Goal: Information Seeking & Learning: Check status

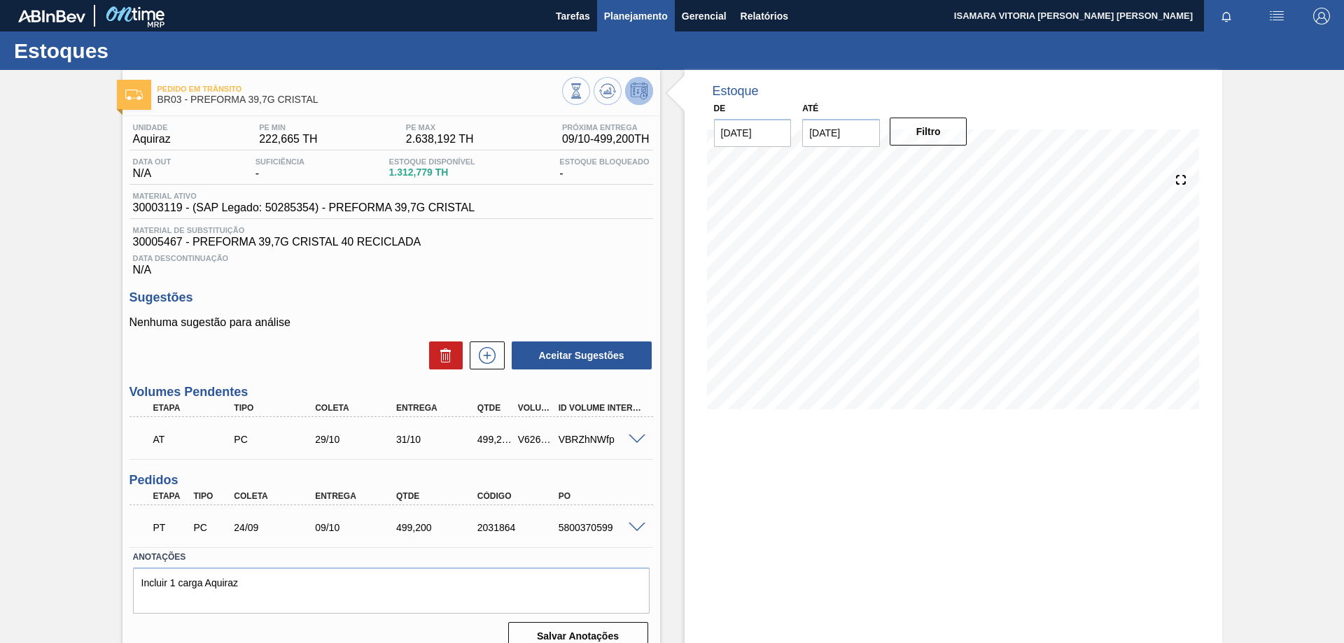
click at [650, 19] on span "Planejamento" at bounding box center [636, 16] width 64 height 17
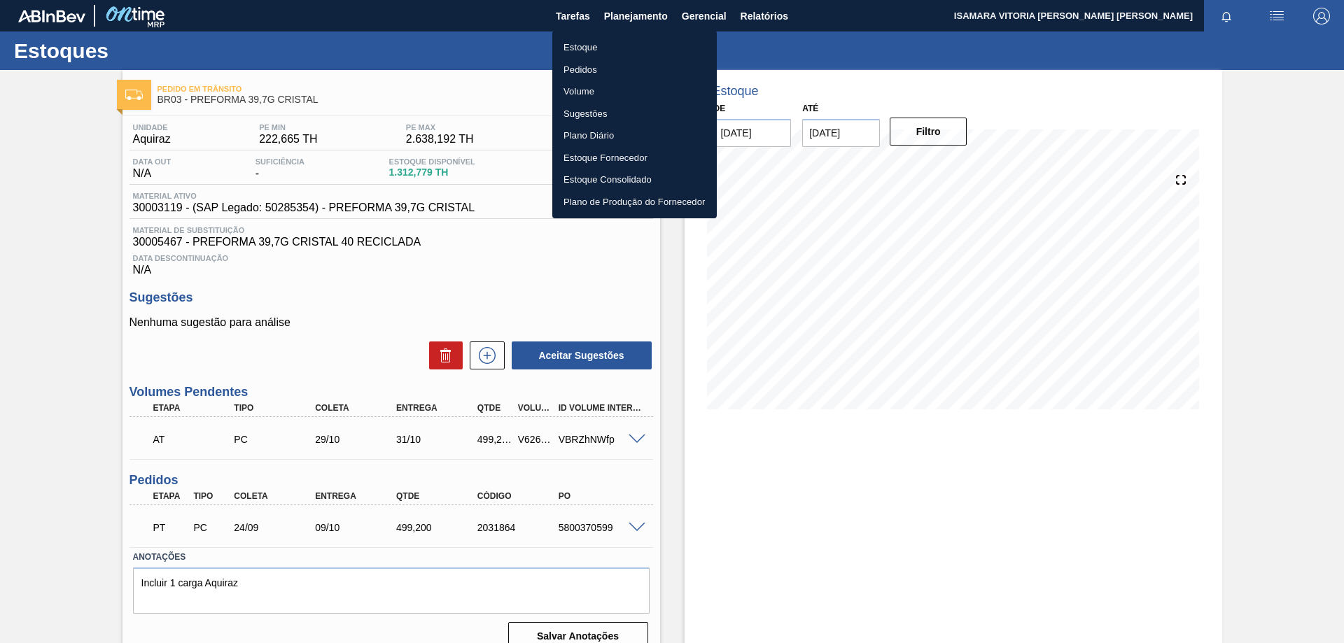
click at [578, 71] on li "Pedidos" at bounding box center [634, 70] width 165 height 22
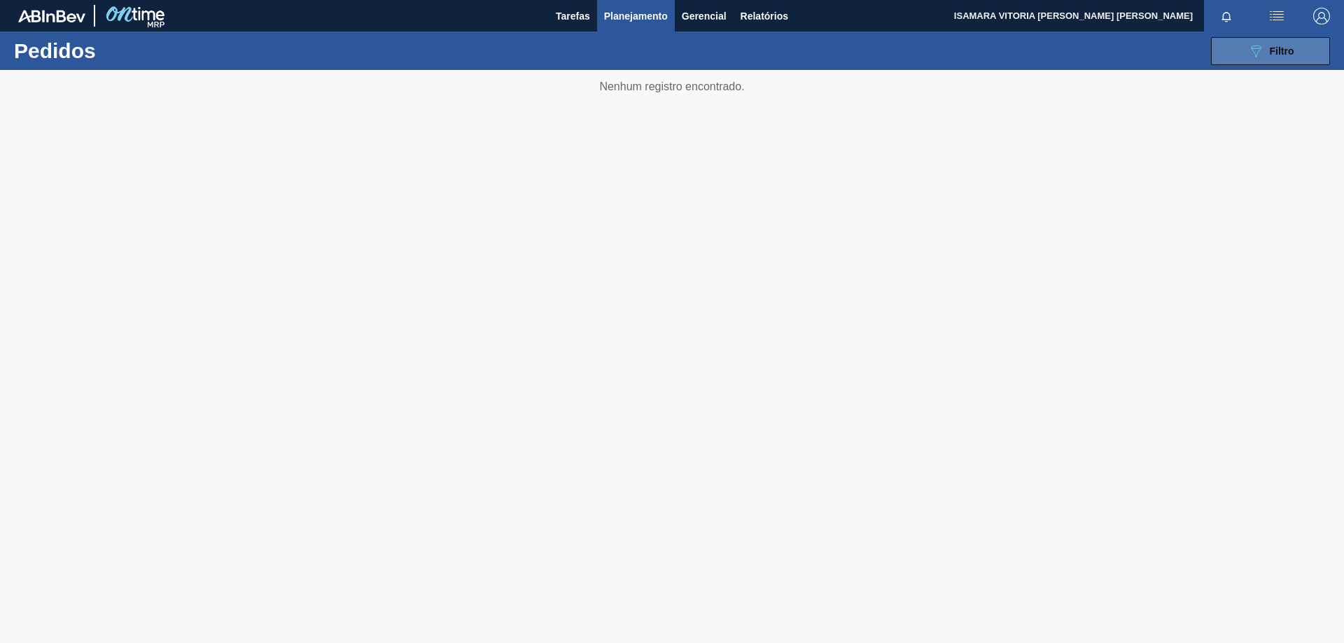
click at [1264, 53] on icon "089F7B8B-B2A5-4AFE-B5C0-19BA573D28AC" at bounding box center [1256, 51] width 17 height 17
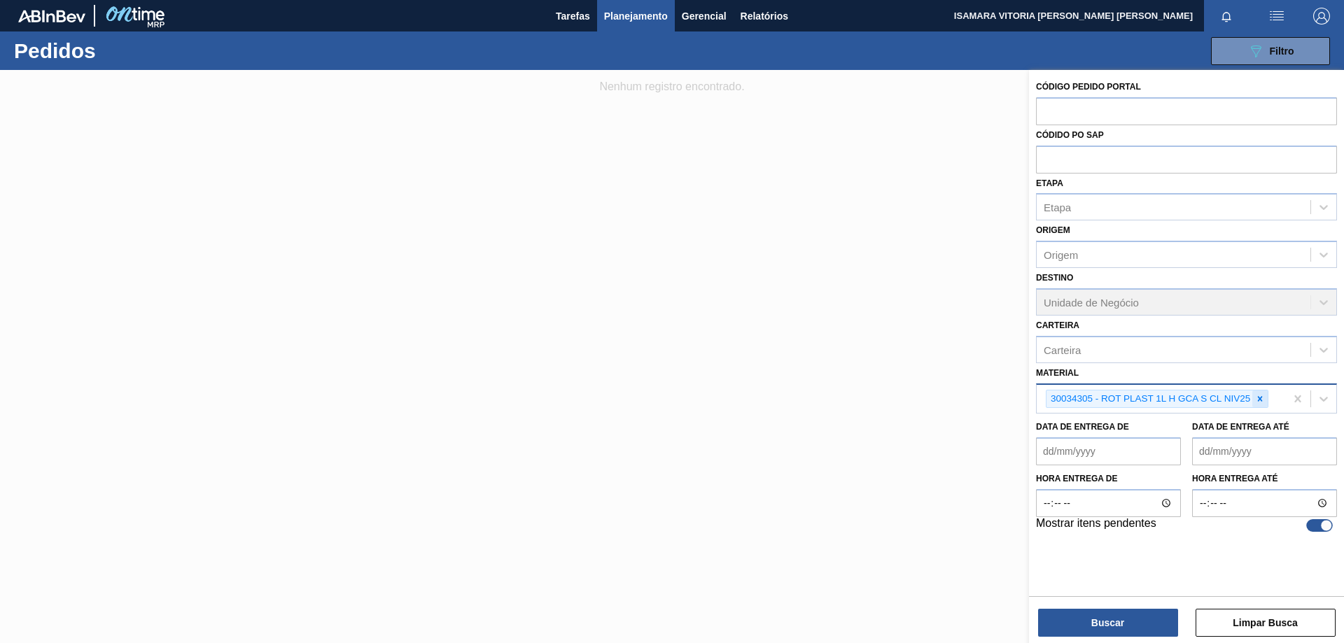
click at [1254, 403] on div at bounding box center [1260, 400] width 15 height 18
click at [1129, 454] on de "Data de Entrega de" at bounding box center [1108, 448] width 145 height 28
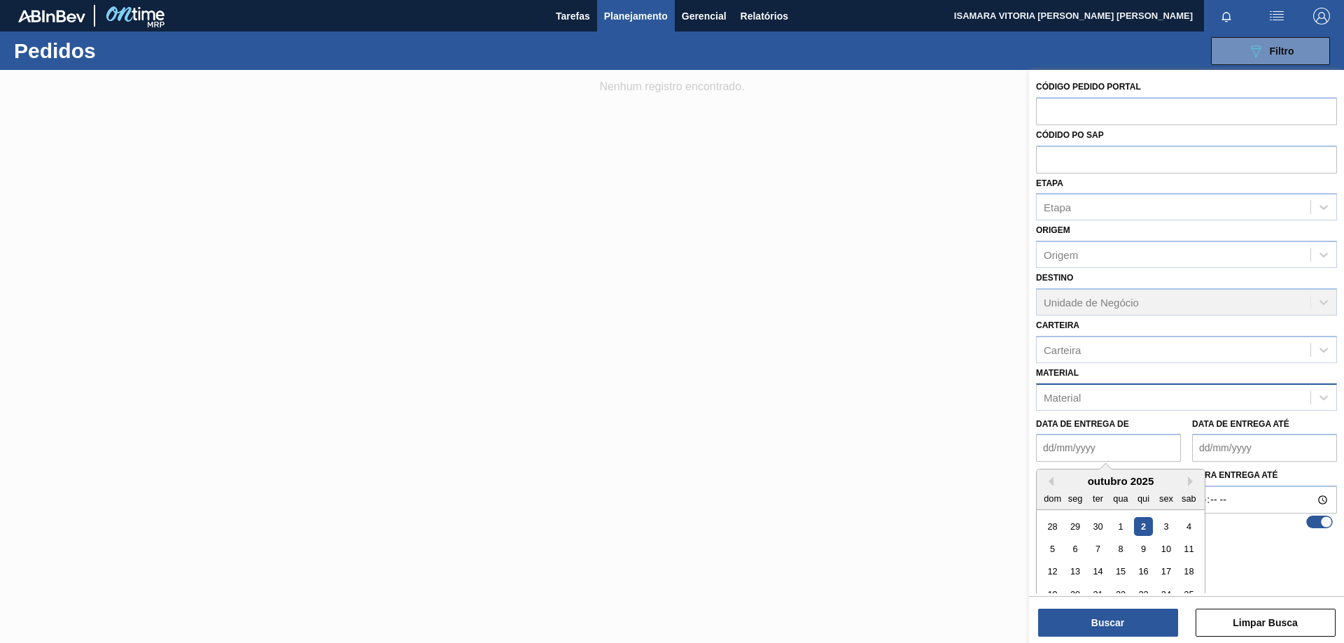
click at [1145, 525] on div "2" at bounding box center [1143, 526] width 19 height 19
type de "[DATE]"
click at [1249, 453] on até "Data de Entrega até" at bounding box center [1264, 448] width 145 height 28
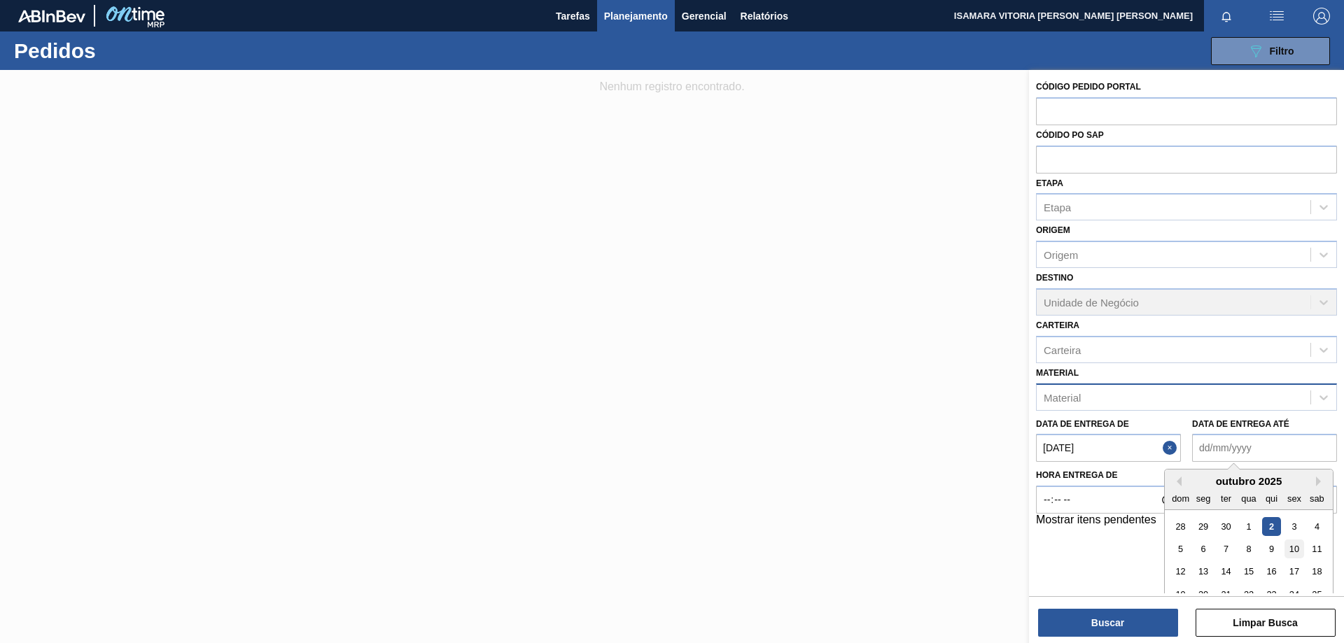
scroll to position [43, 0]
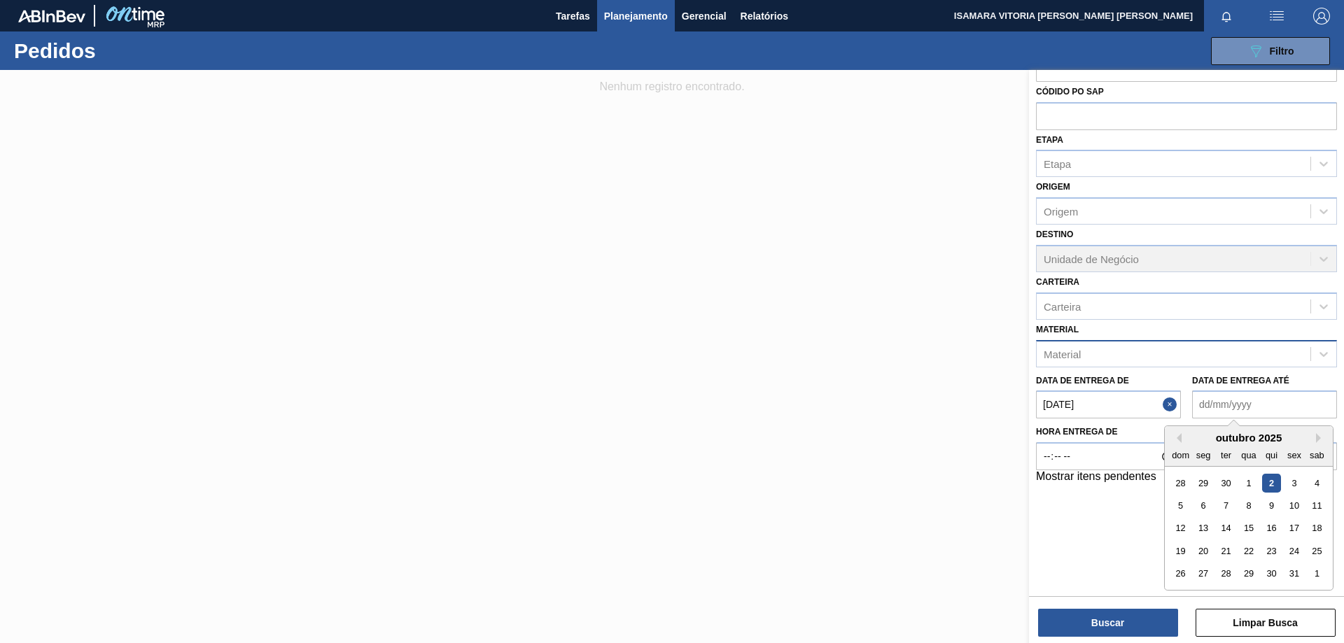
drag, startPoint x: 1320, startPoint y: 572, endPoint x: 1259, endPoint y: 597, distance: 65.9
click at [1319, 573] on div "1" at bounding box center [1317, 574] width 19 height 19
type até "[DATE]"
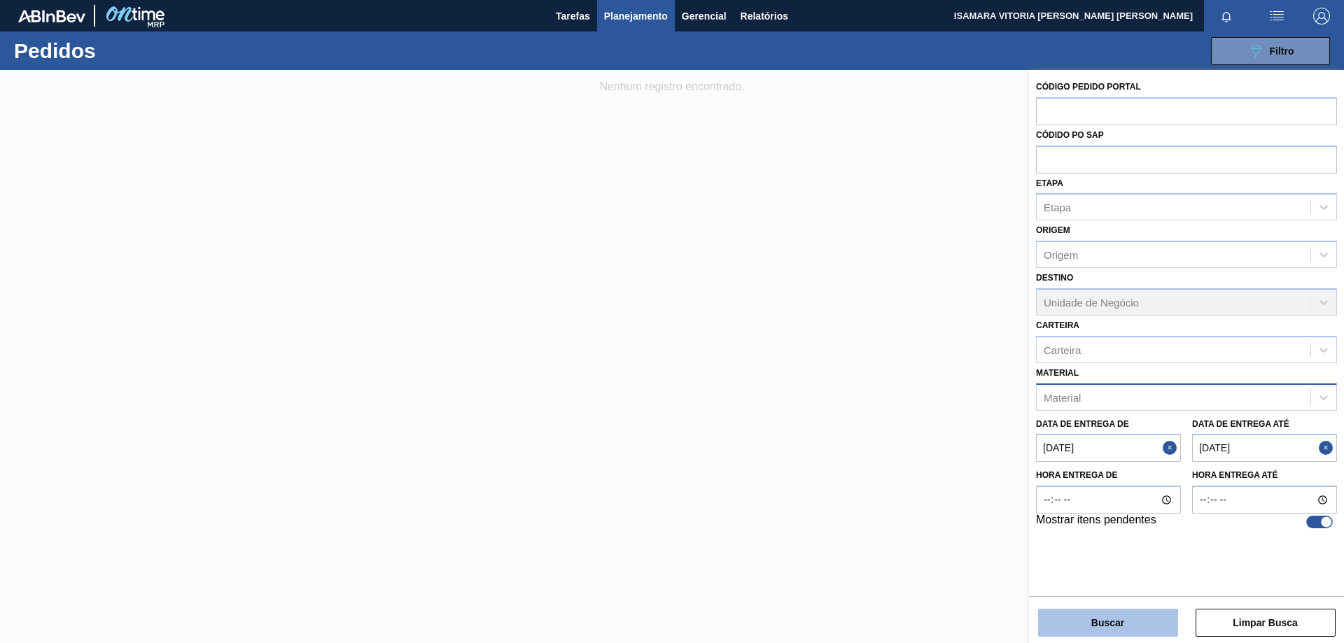
click at [1159, 620] on button "Buscar" at bounding box center [1108, 623] width 140 height 28
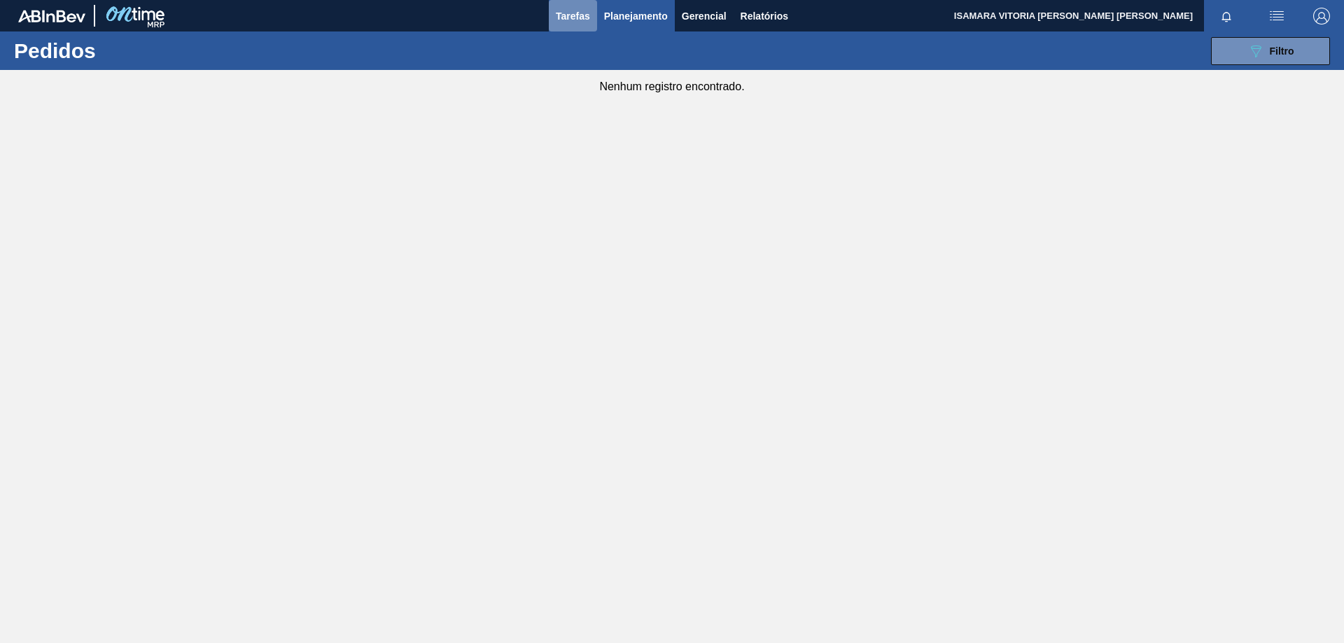
click at [564, 6] on button "Tarefas" at bounding box center [573, 16] width 48 height 32
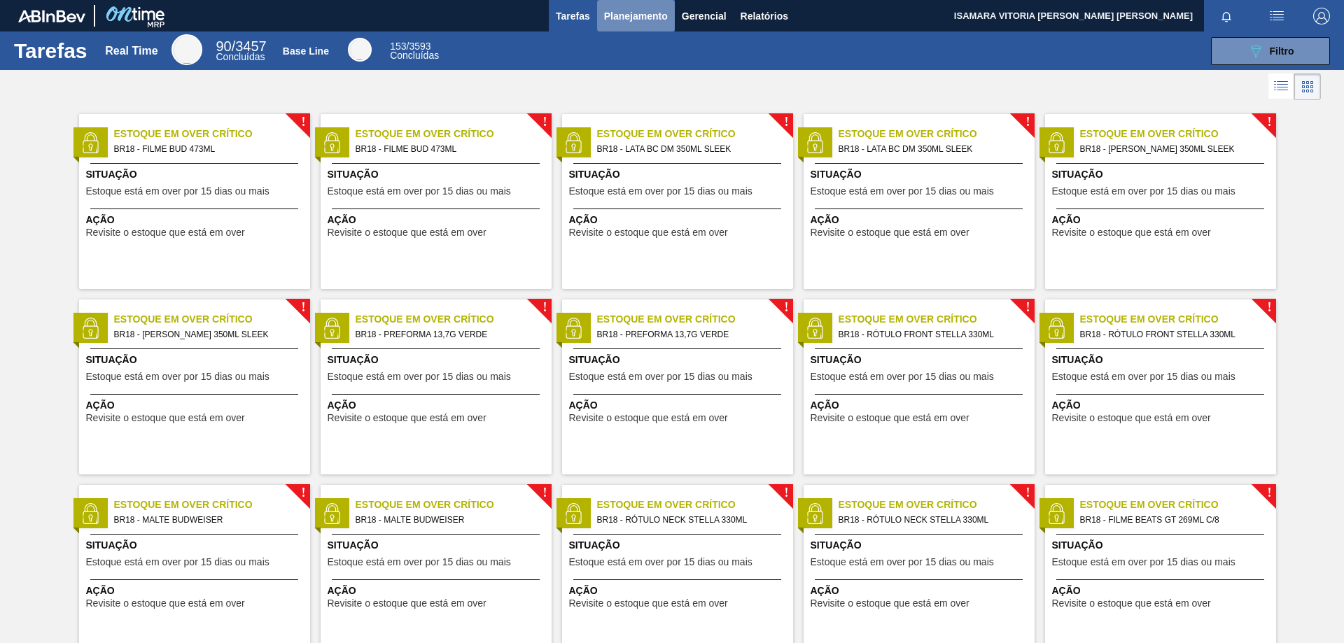
click at [632, 23] on span "Planejamento" at bounding box center [636, 16] width 64 height 17
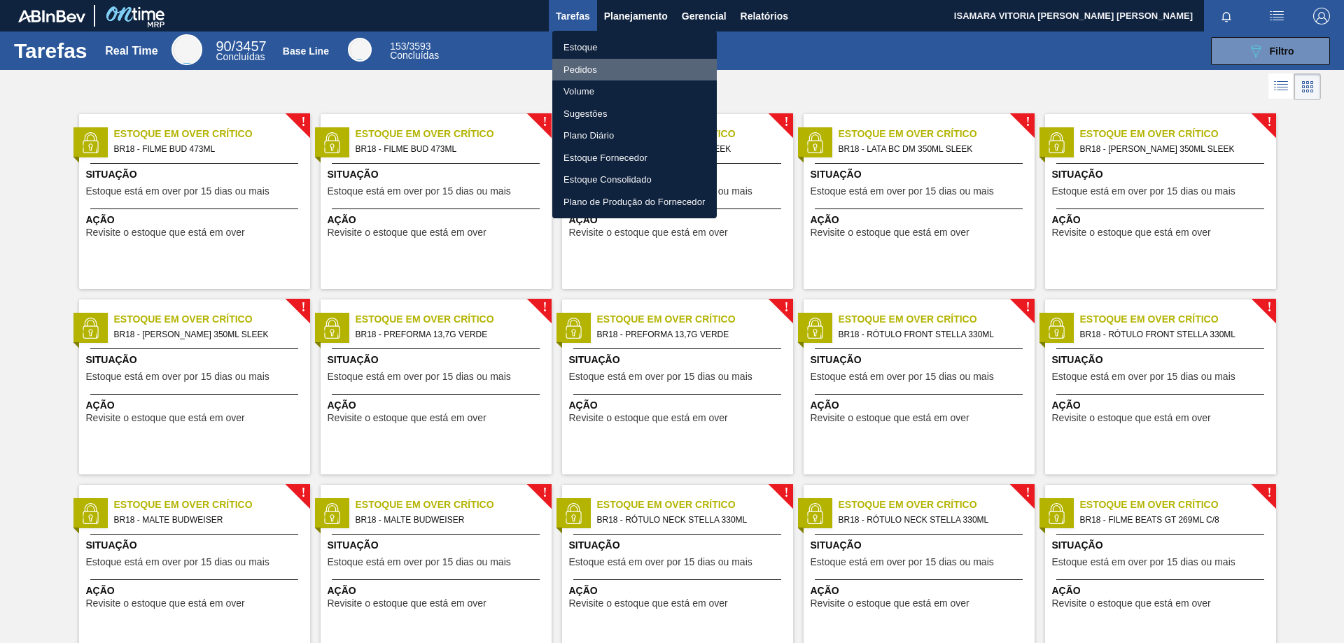
click at [583, 71] on li "Pedidos" at bounding box center [634, 70] width 165 height 22
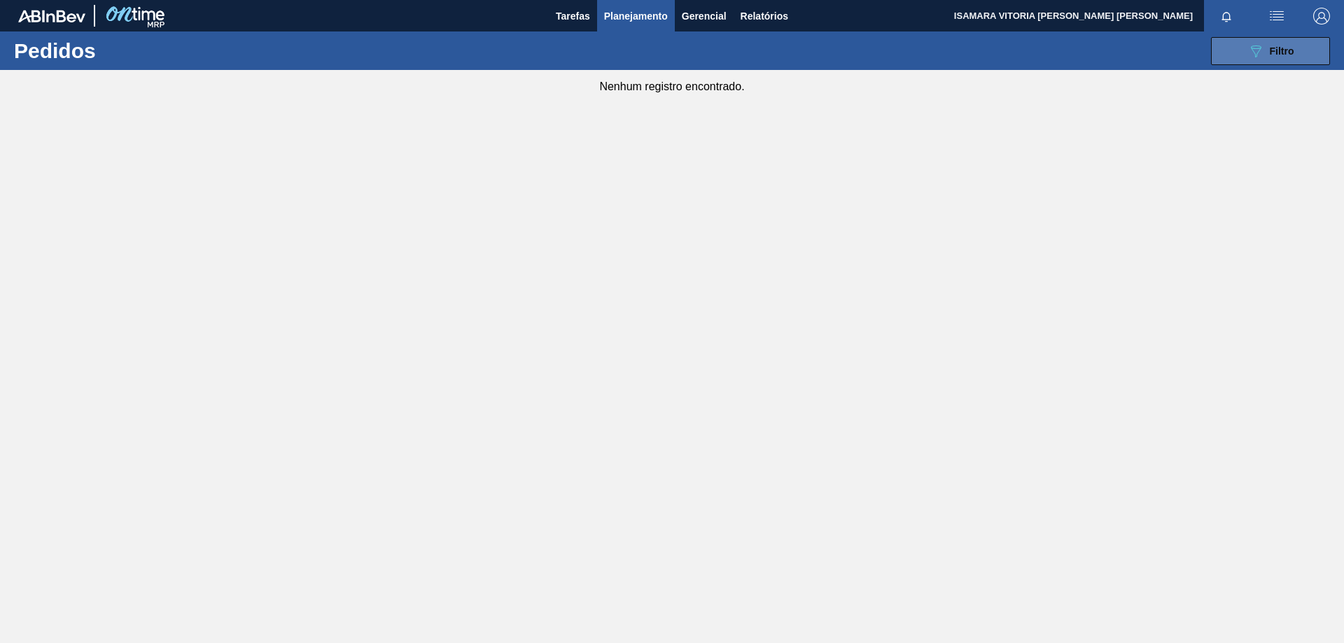
click at [1306, 53] on button "089F7B8B-B2A5-4AFE-B5C0-19BA573D28AC Filtro" at bounding box center [1270, 51] width 119 height 28
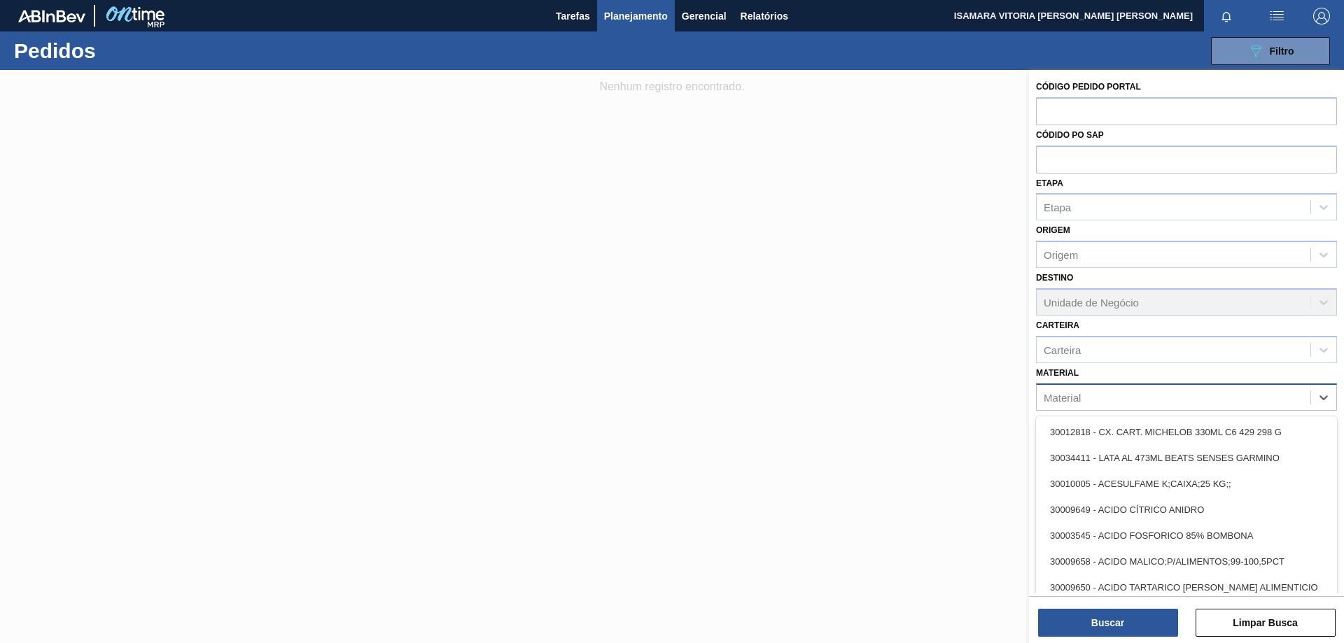
click at [1080, 398] on div "Material" at bounding box center [1062, 397] width 37 height 12
paste input "30003071"
type input "30003071"
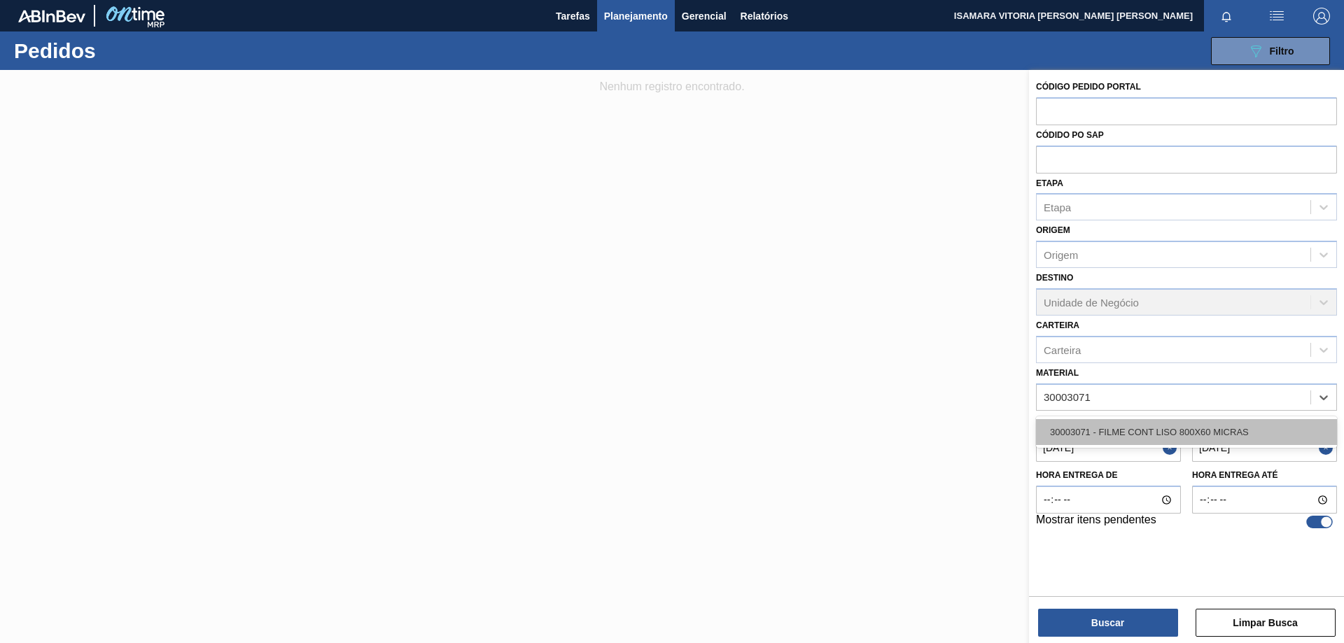
click at [1090, 432] on div "30003071 - FILME CONT LISO 800X60 MICRAS" at bounding box center [1186, 432] width 301 height 26
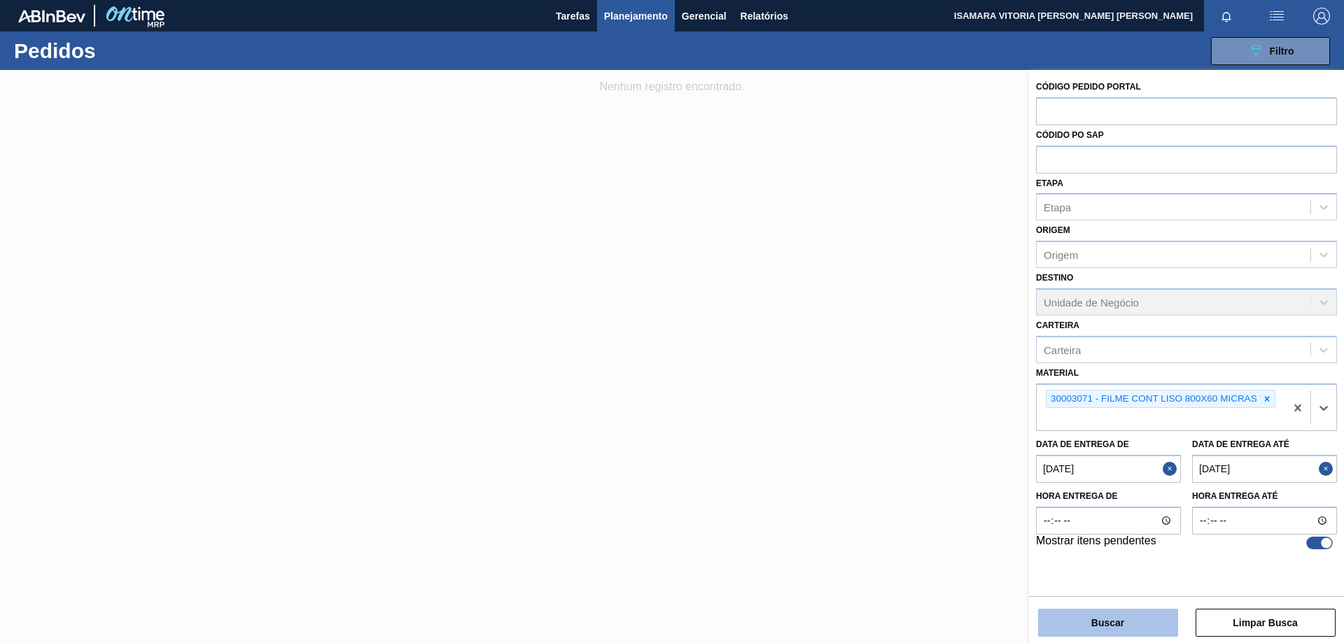
click at [1085, 618] on button "Buscar" at bounding box center [1108, 623] width 140 height 28
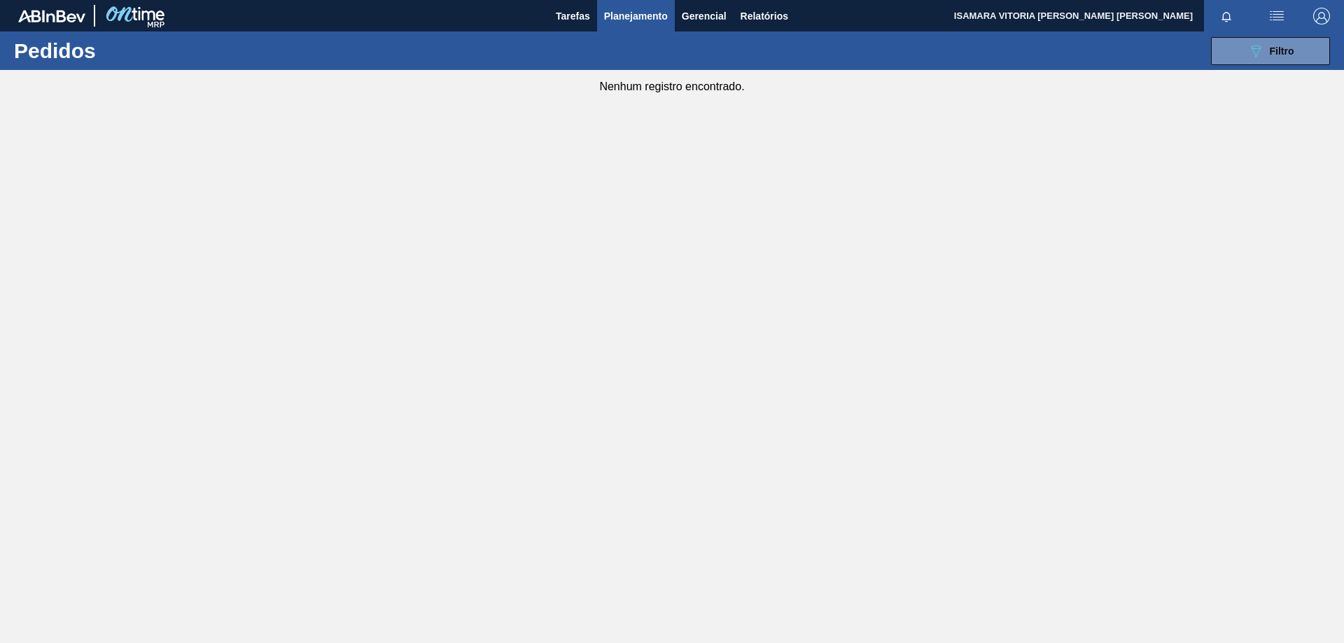
click at [1271, 14] on img "button" at bounding box center [1277, 16] width 17 height 17
click at [1255, 97] on div at bounding box center [672, 321] width 1344 height 643
click at [1316, 12] on img "button" at bounding box center [1321, 16] width 17 height 17
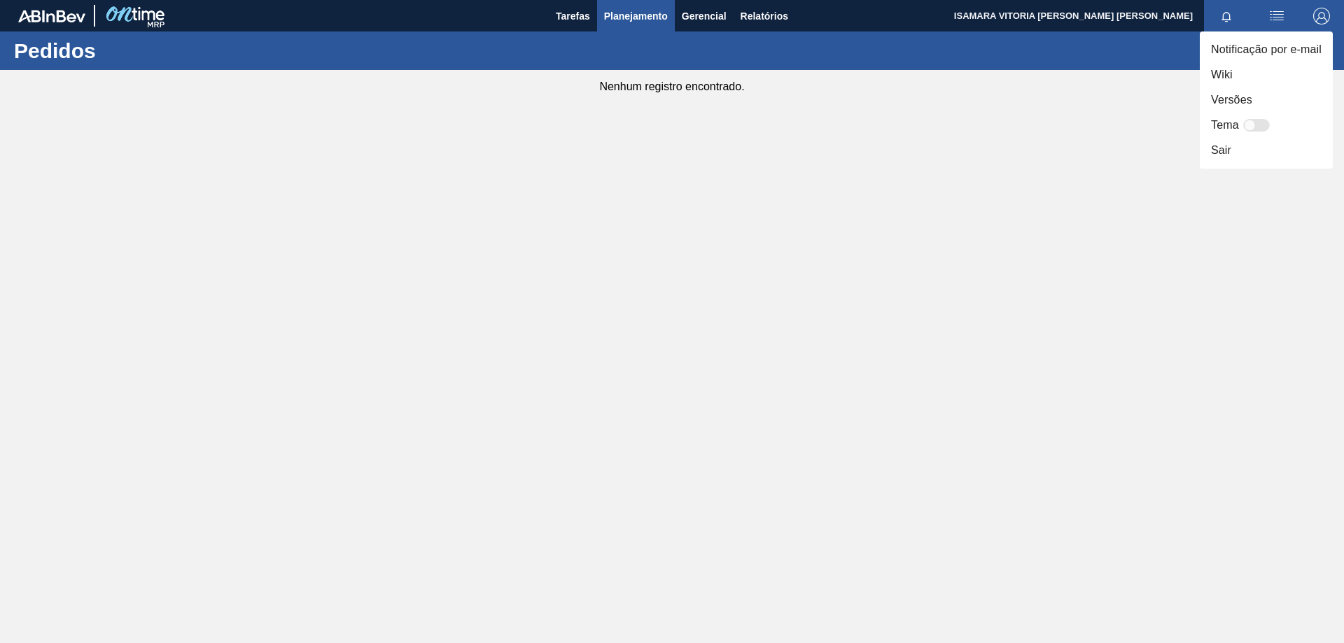
click at [1232, 16] on div at bounding box center [672, 321] width 1344 height 643
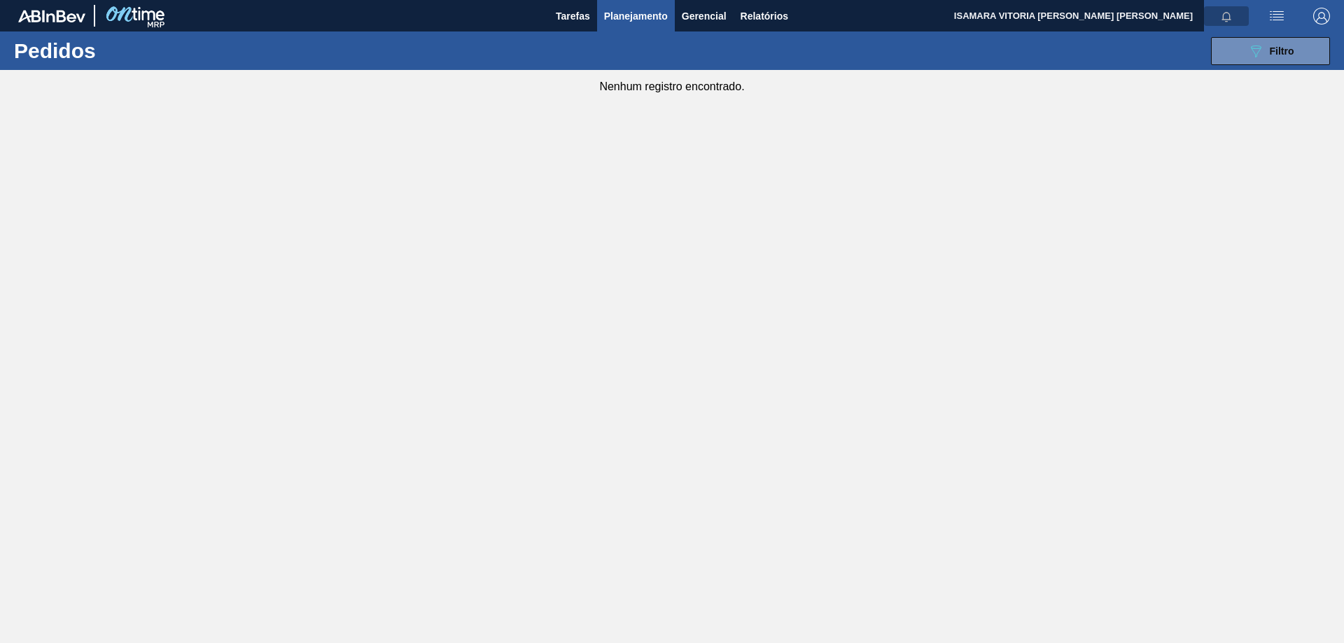
click at [1226, 14] on icon "button" at bounding box center [1226, 16] width 11 height 11
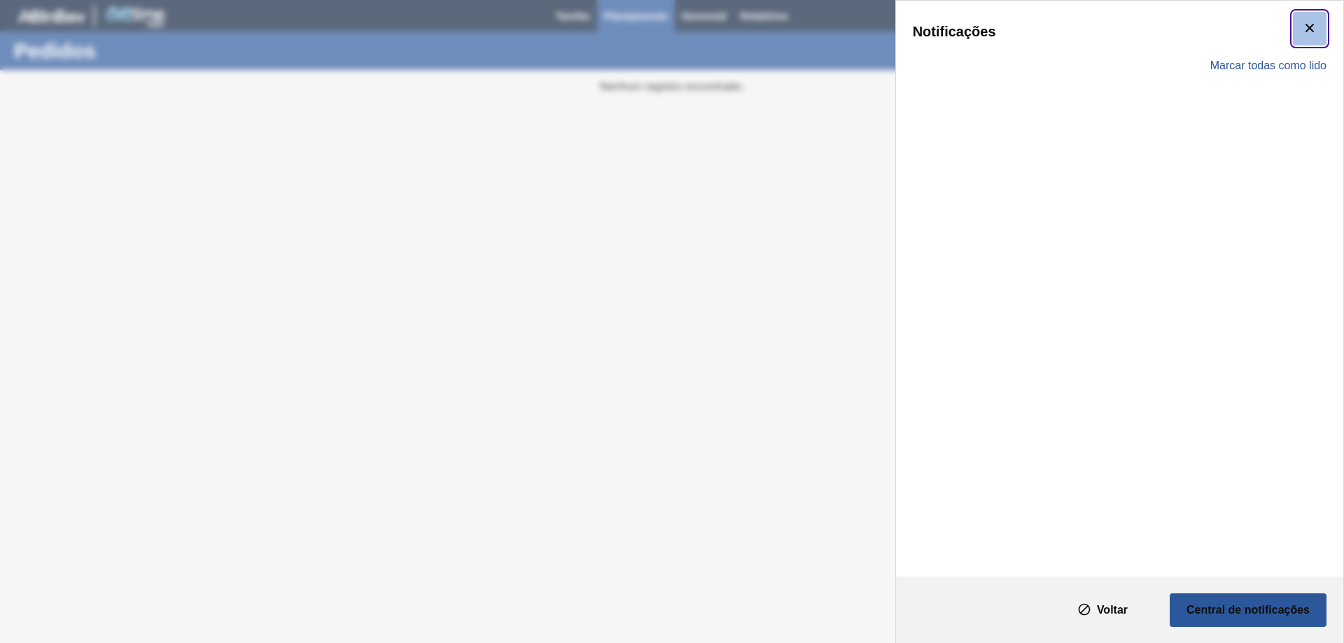
click at [1317, 38] on clb-icon "botão de ícone" at bounding box center [1310, 29] width 17 height 19
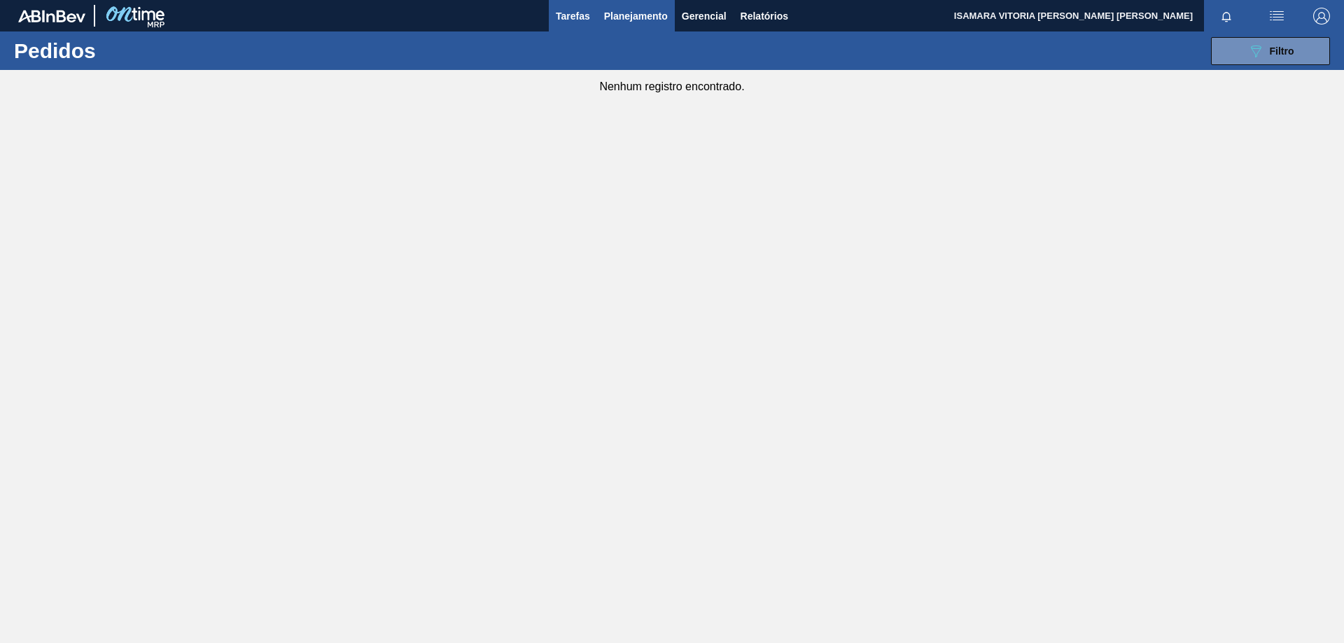
click at [586, 21] on span "Tarefas" at bounding box center [573, 16] width 34 height 17
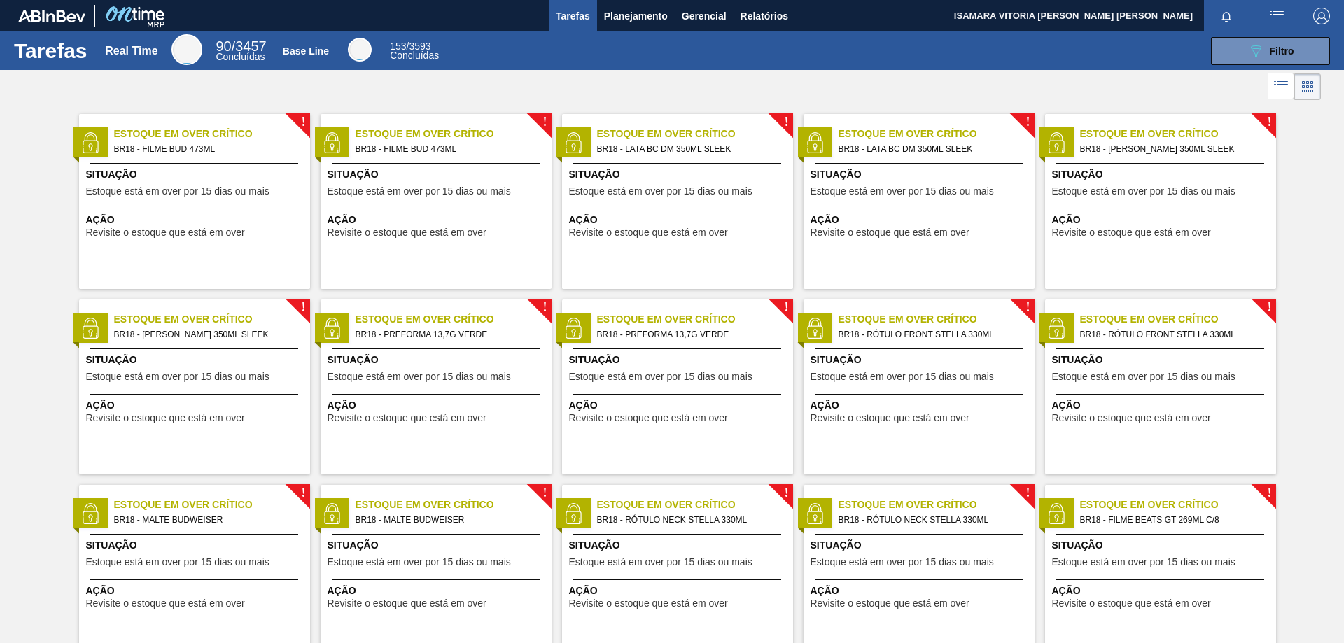
click at [404, 48] on span "153" at bounding box center [398, 46] width 16 height 11
click at [242, 57] on span "Concluídas" at bounding box center [240, 56] width 49 height 11
click at [181, 53] on div at bounding box center [187, 49] width 31 height 31
click at [1278, 86] on icon at bounding box center [1281, 86] width 17 height 17
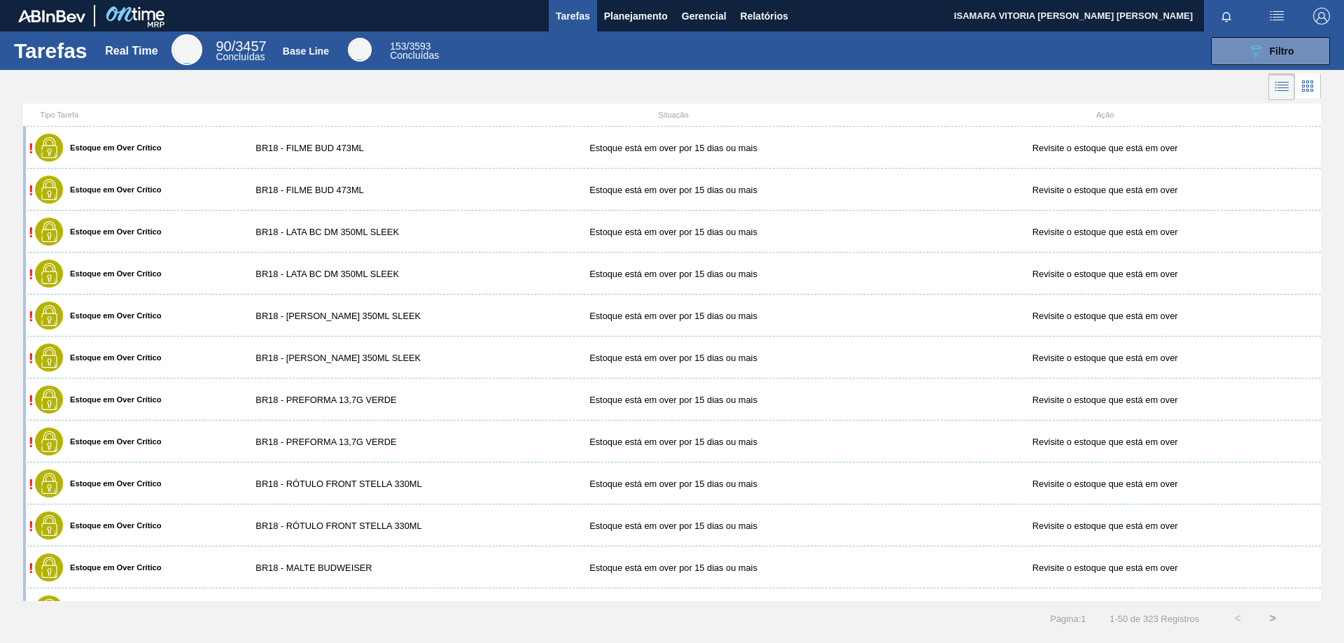
drag, startPoint x: 1287, startPoint y: 88, endPoint x: 1265, endPoint y: 97, distance: 23.3
click at [1287, 88] on icon at bounding box center [1283, 88] width 11 height 1
click at [657, 19] on span "Planejamento" at bounding box center [636, 16] width 64 height 17
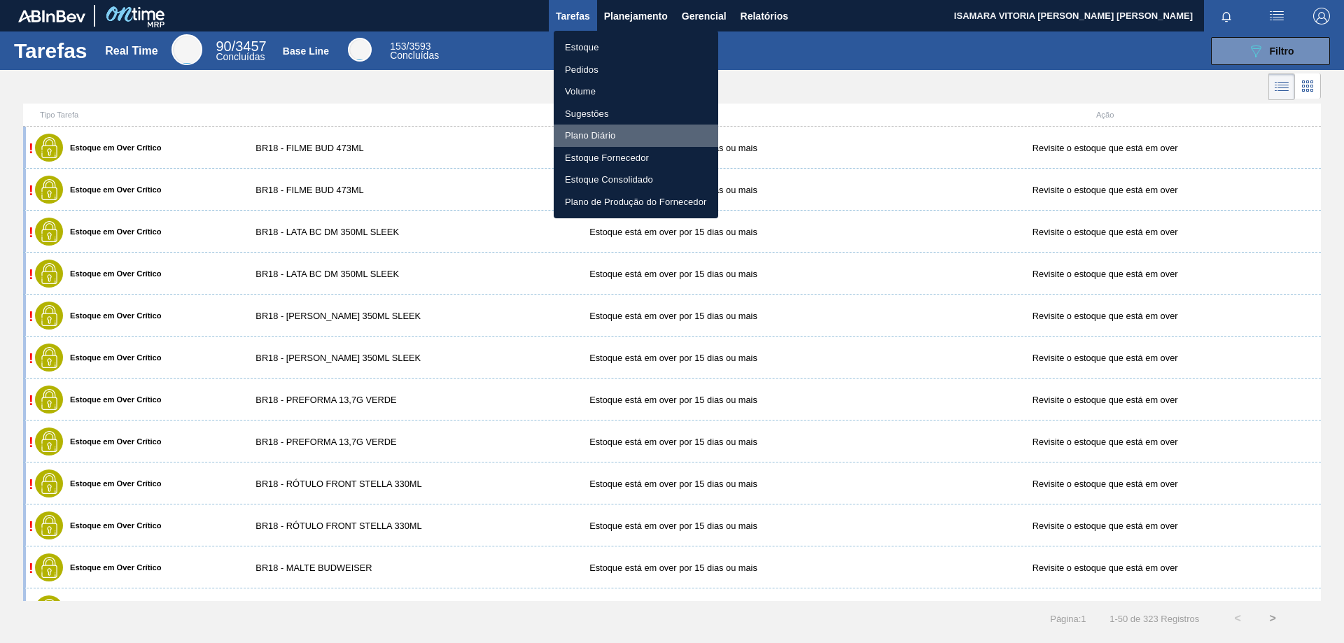
click at [589, 135] on li "Plano Diário" at bounding box center [636, 136] width 165 height 22
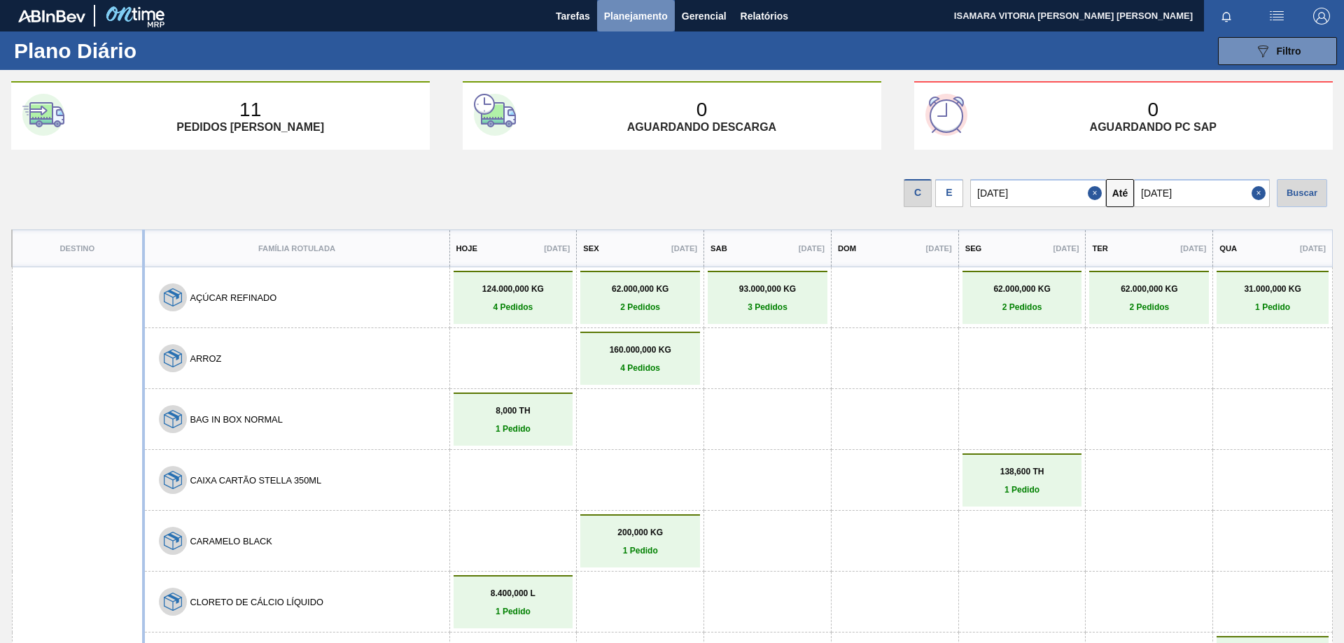
click at [660, 26] on button "Planejamento" at bounding box center [636, 16] width 78 height 32
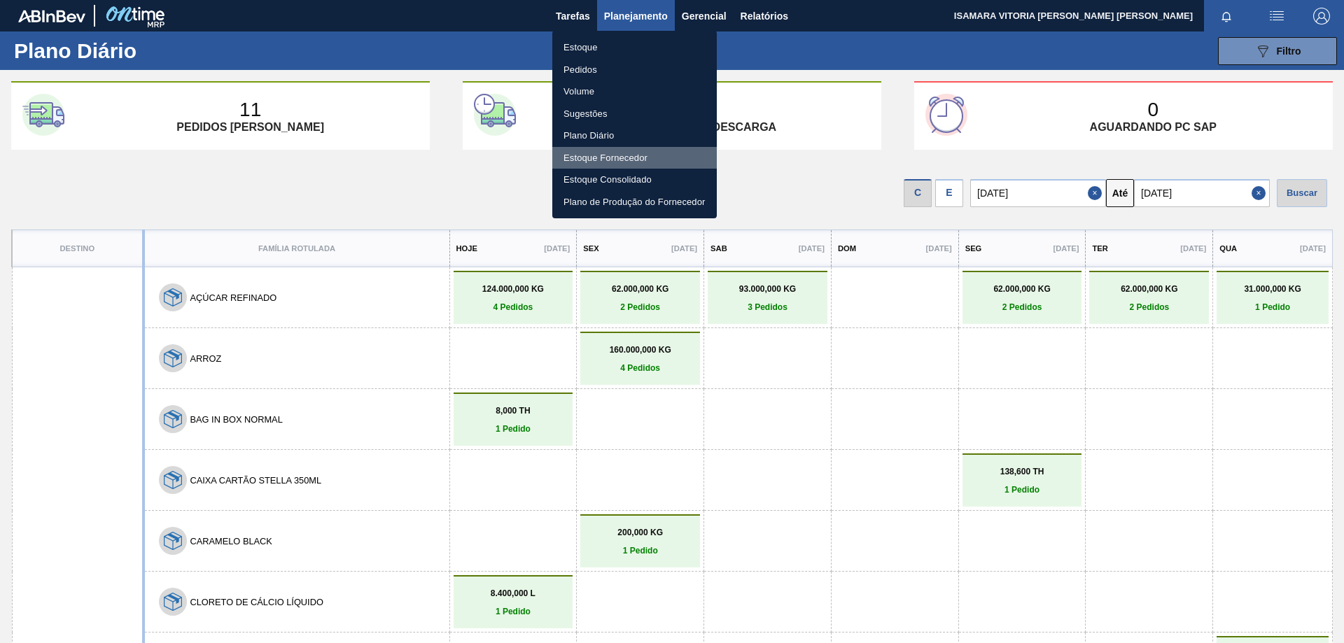
click at [625, 156] on li "Estoque Fornecedor" at bounding box center [634, 158] width 165 height 22
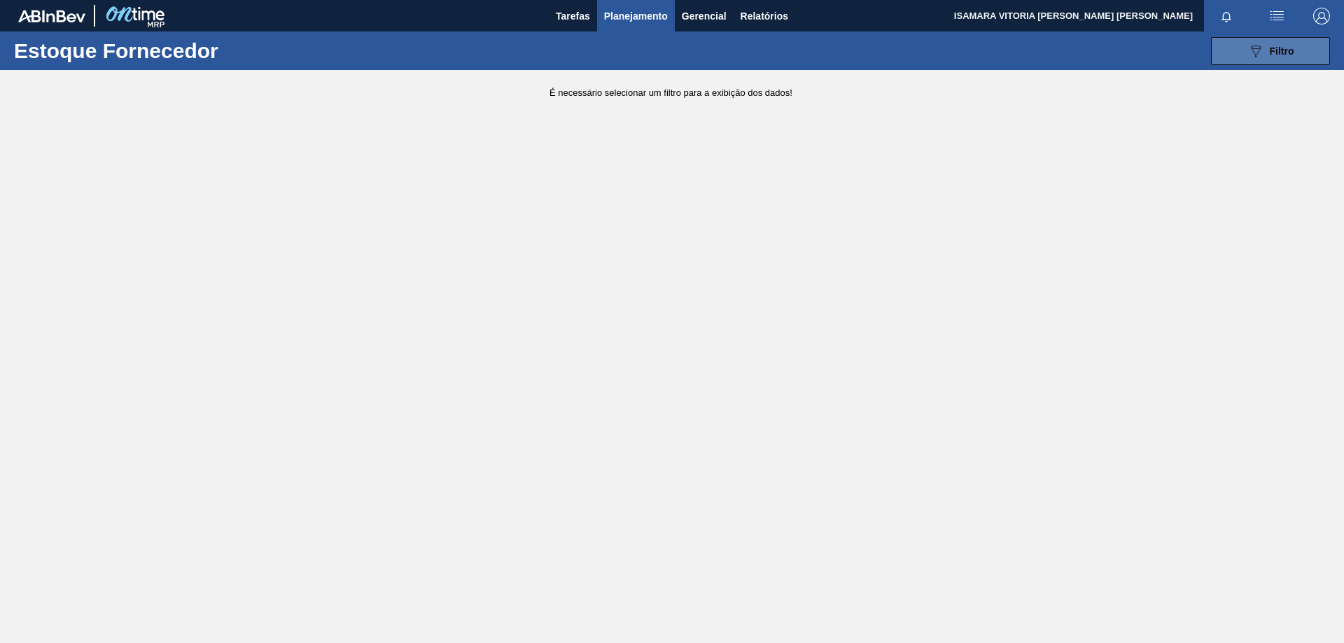
click at [1277, 60] on button "089F7B8B-B2A5-4AFE-B5C0-19BA573D28AC Filtro" at bounding box center [1270, 51] width 119 height 28
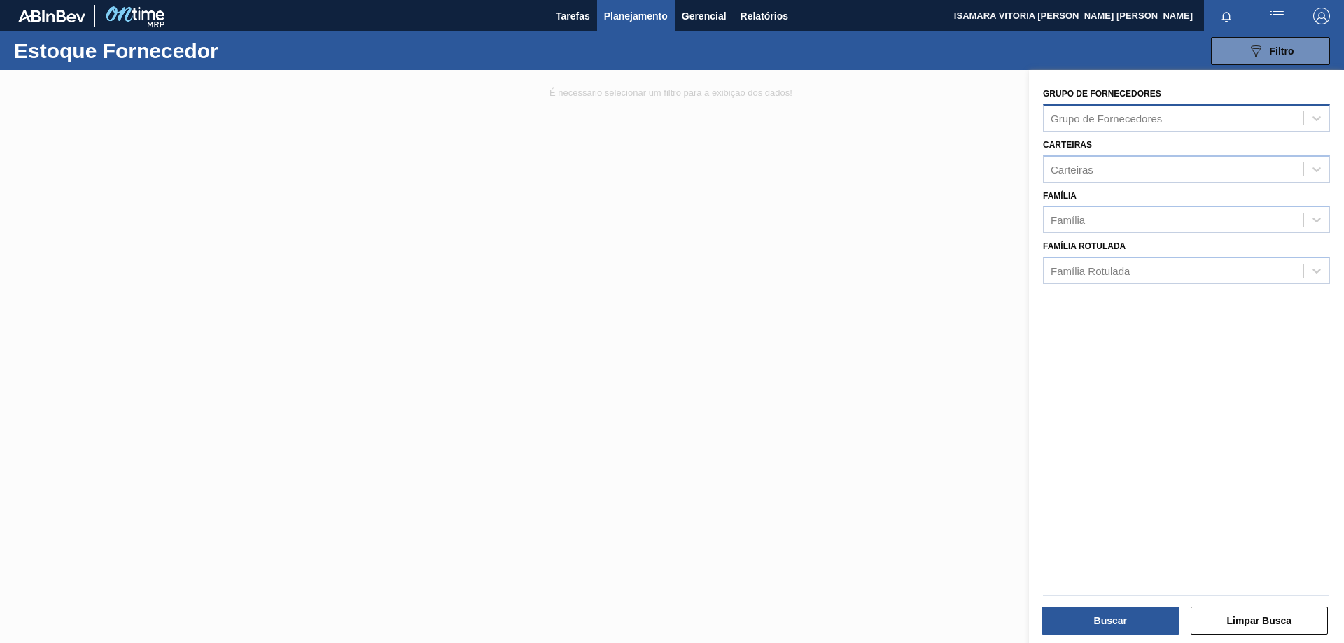
click at [1174, 123] on div "Grupo de Fornecedores" at bounding box center [1174, 118] width 260 height 20
click at [963, 242] on div at bounding box center [672, 391] width 1344 height 643
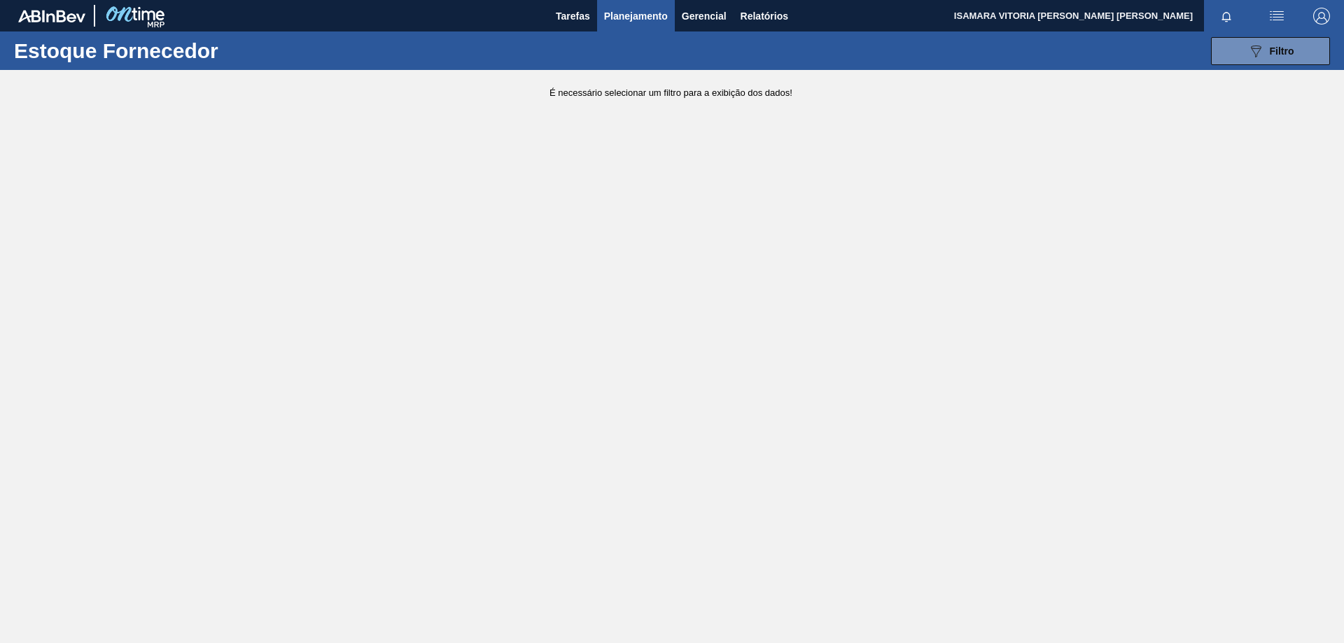
click at [656, 13] on span "Planejamento" at bounding box center [636, 16] width 64 height 17
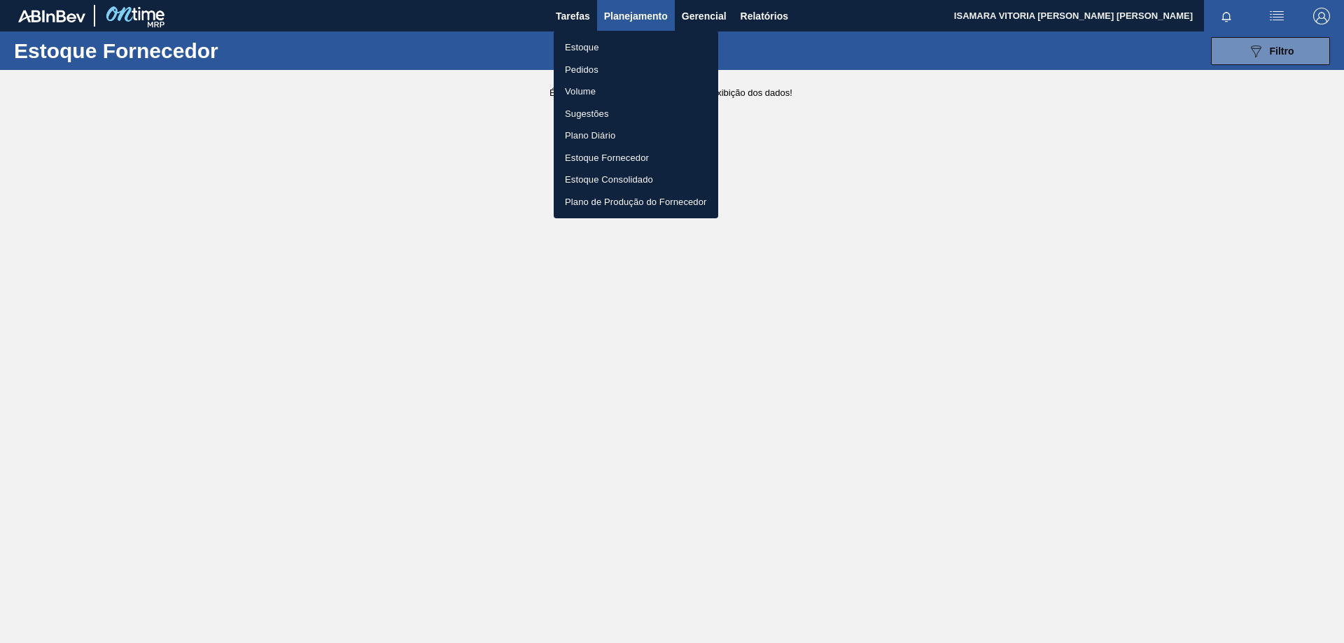
click at [600, 133] on li "Plano Diário" at bounding box center [636, 136] width 165 height 22
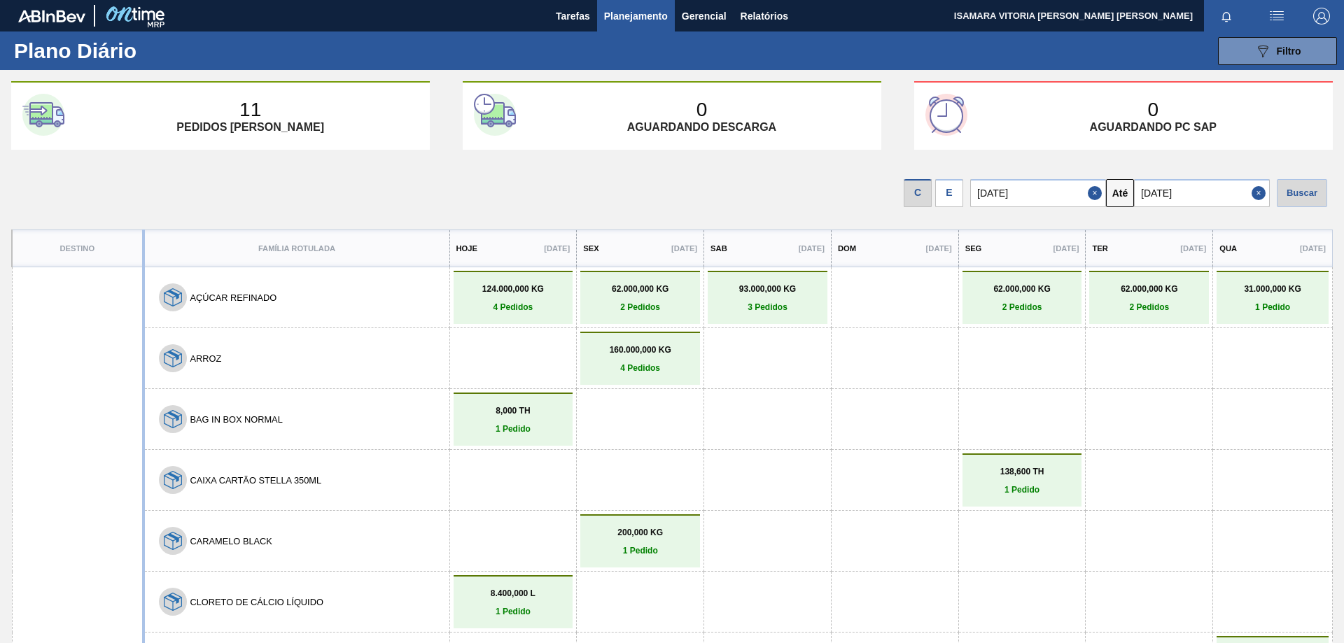
drag, startPoint x: 600, startPoint y: 133, endPoint x: 614, endPoint y: 87, distance: 48.3
click at [600, 133] on ul "Estoque Pedidos Volume Sugestões Plano Diário Estoque Fornecedor Estoque Consol…" at bounding box center [635, 93] width 123 height 106
click at [641, 27] on button "Planejamento" at bounding box center [636, 16] width 78 height 32
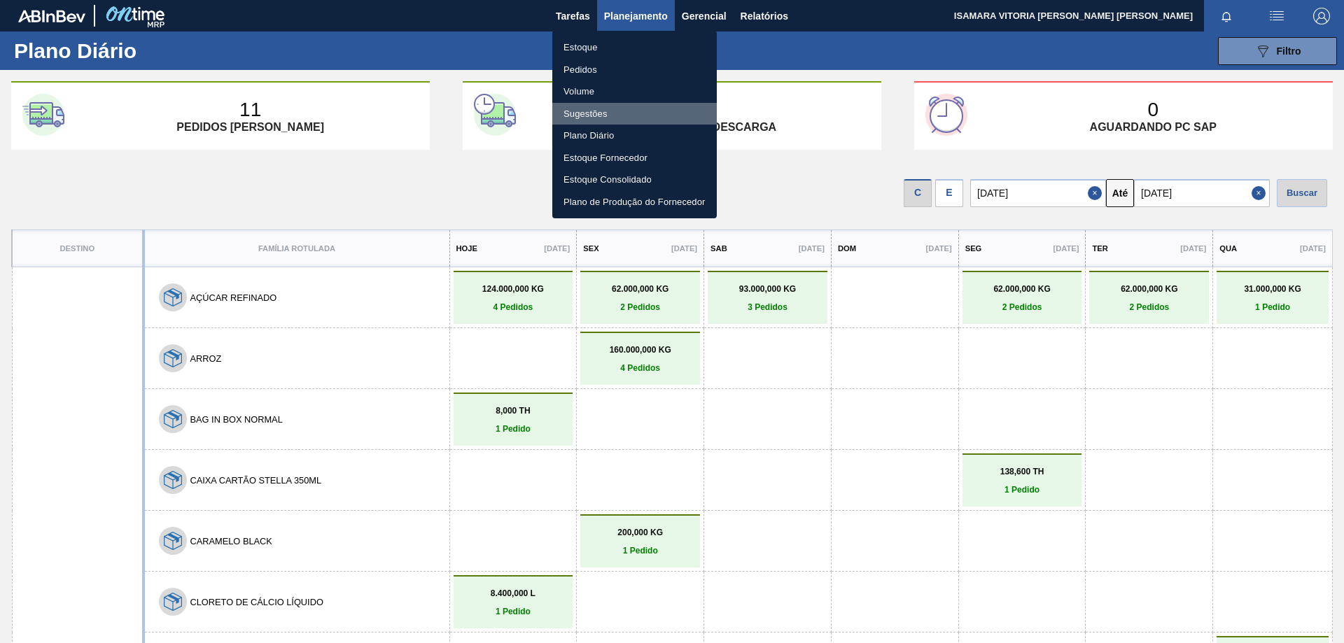
click at [601, 118] on li "Sugestões" at bounding box center [634, 114] width 165 height 22
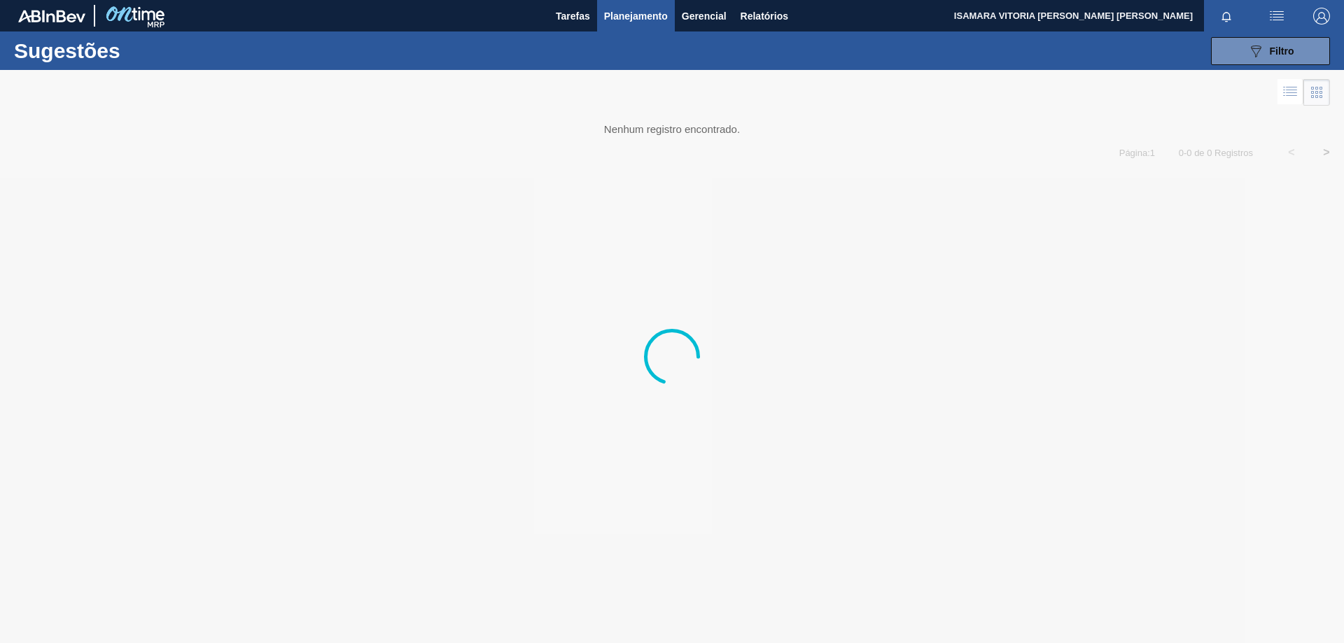
click at [1255, 35] on div "Sugestões 089F7B8B-B2A5-4AFE-B5C0-19BA573D28AC Filtro Etapa Etapa Origem Origem…" at bounding box center [672, 51] width 1344 height 39
click at [1262, 53] on icon "089F7B8B-B2A5-4AFE-B5C0-19BA573D28AC" at bounding box center [1256, 51] width 17 height 17
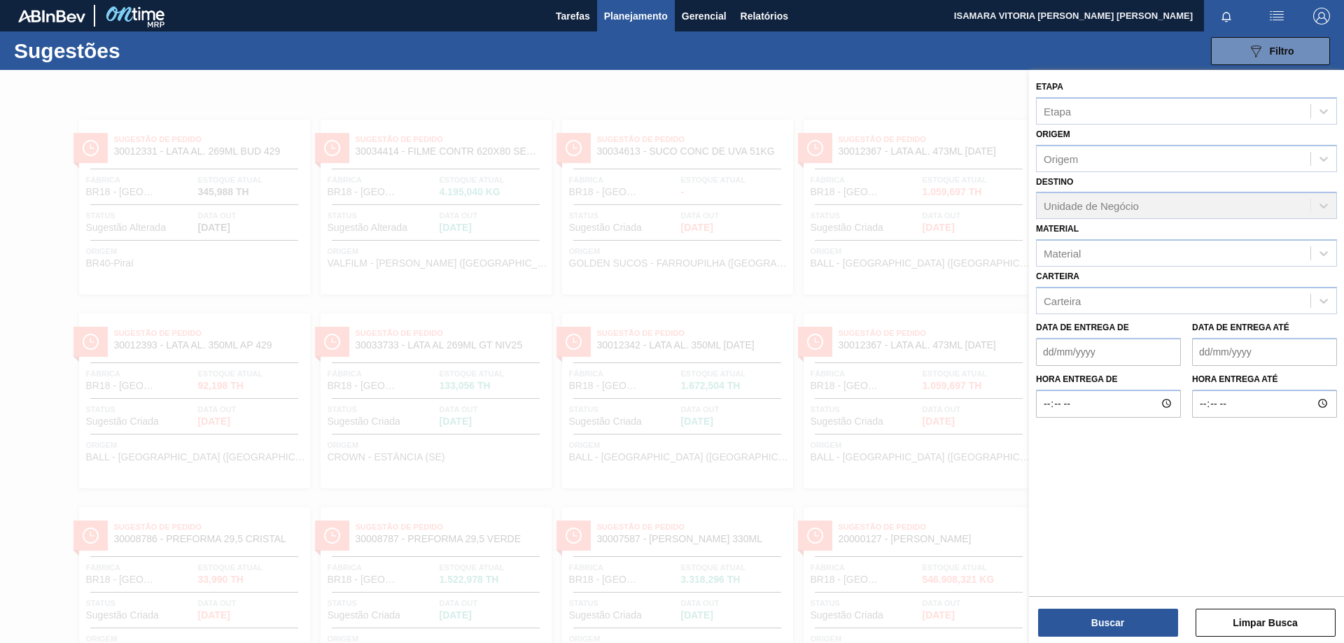
click at [858, 253] on div at bounding box center [672, 391] width 1344 height 643
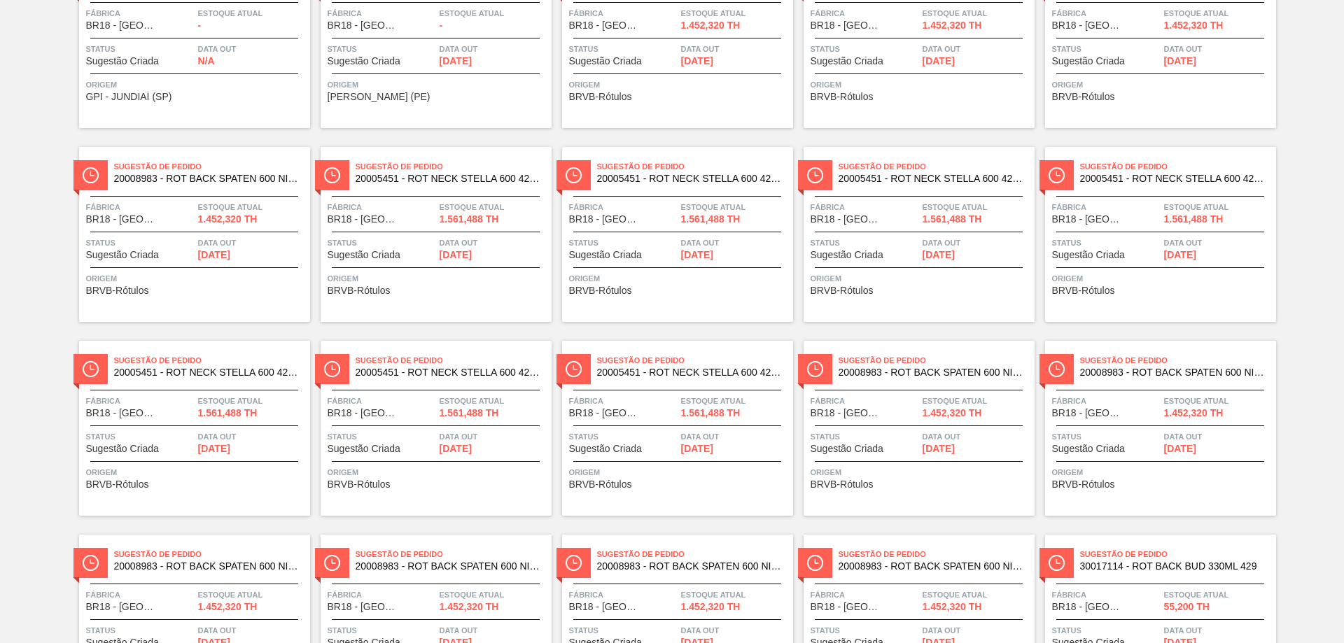
scroll to position [1432, 0]
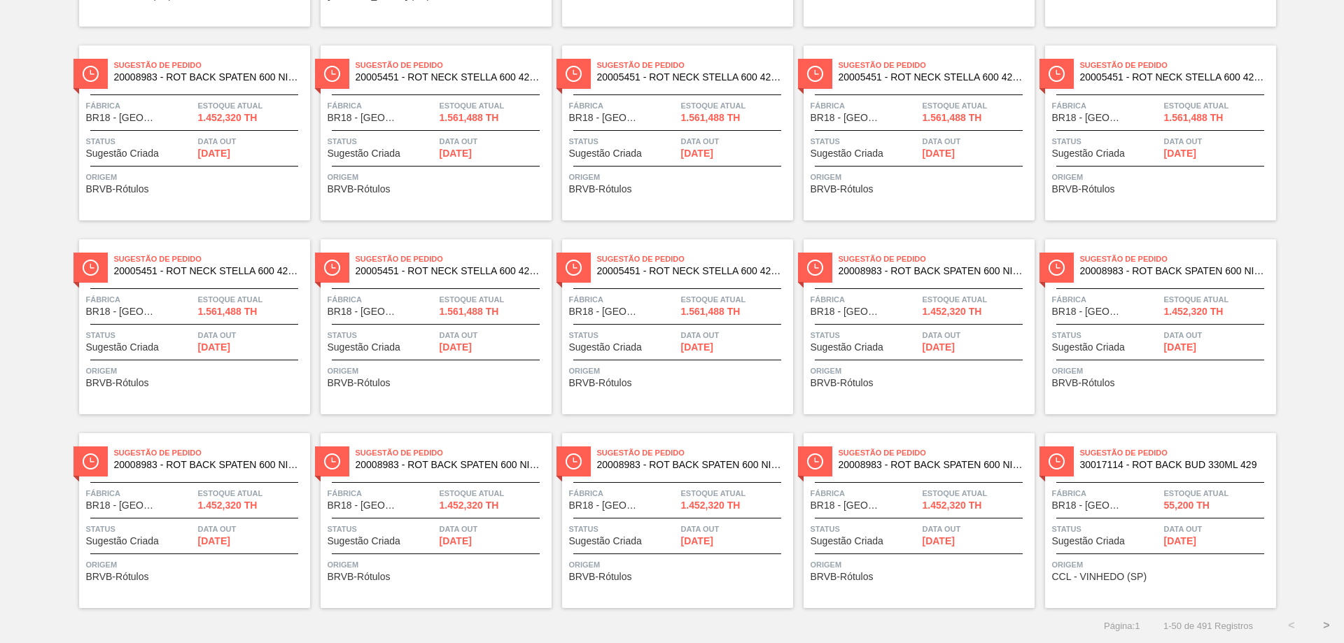
click at [1323, 628] on button ">" at bounding box center [1326, 625] width 35 height 35
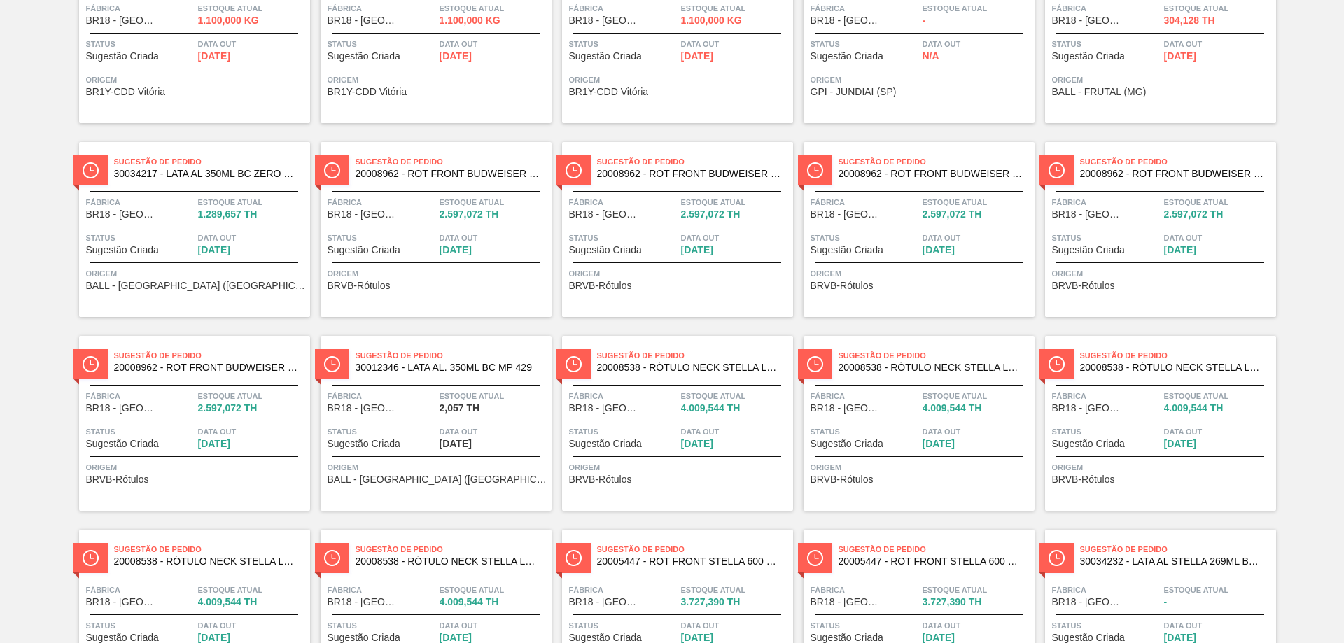
scroll to position [0, 0]
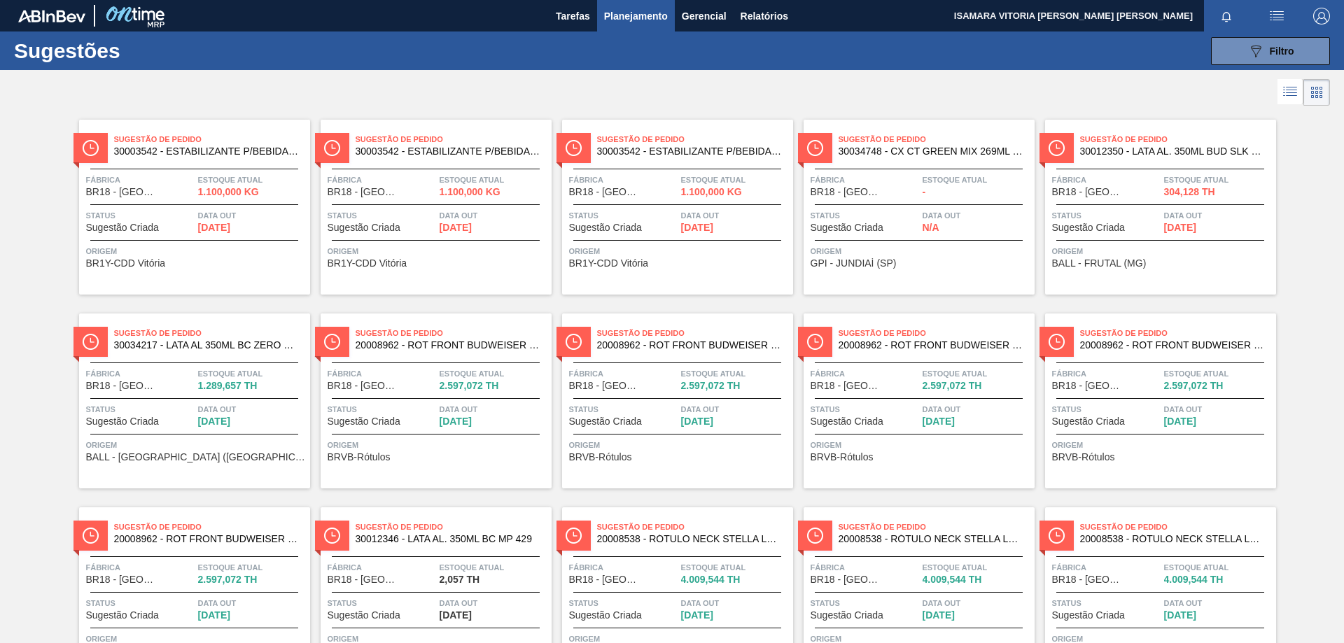
click at [206, 256] on span "Origem" at bounding box center [196, 251] width 221 height 14
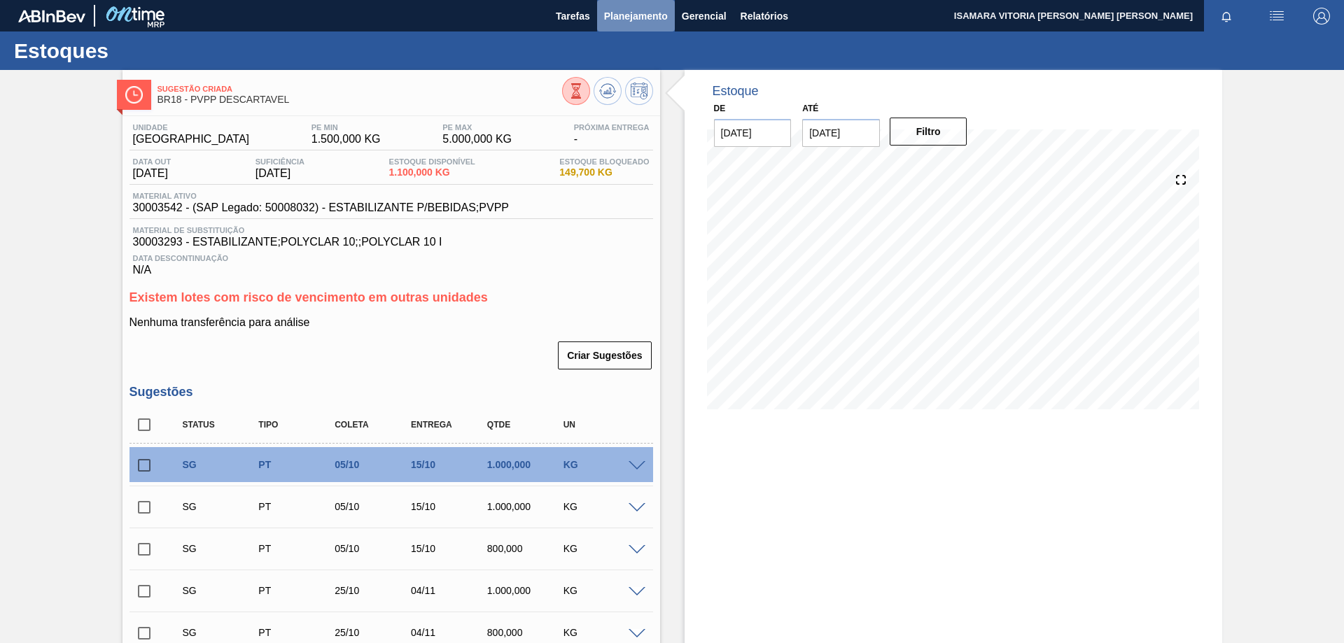
click at [646, 19] on span "Planejamento" at bounding box center [636, 16] width 64 height 17
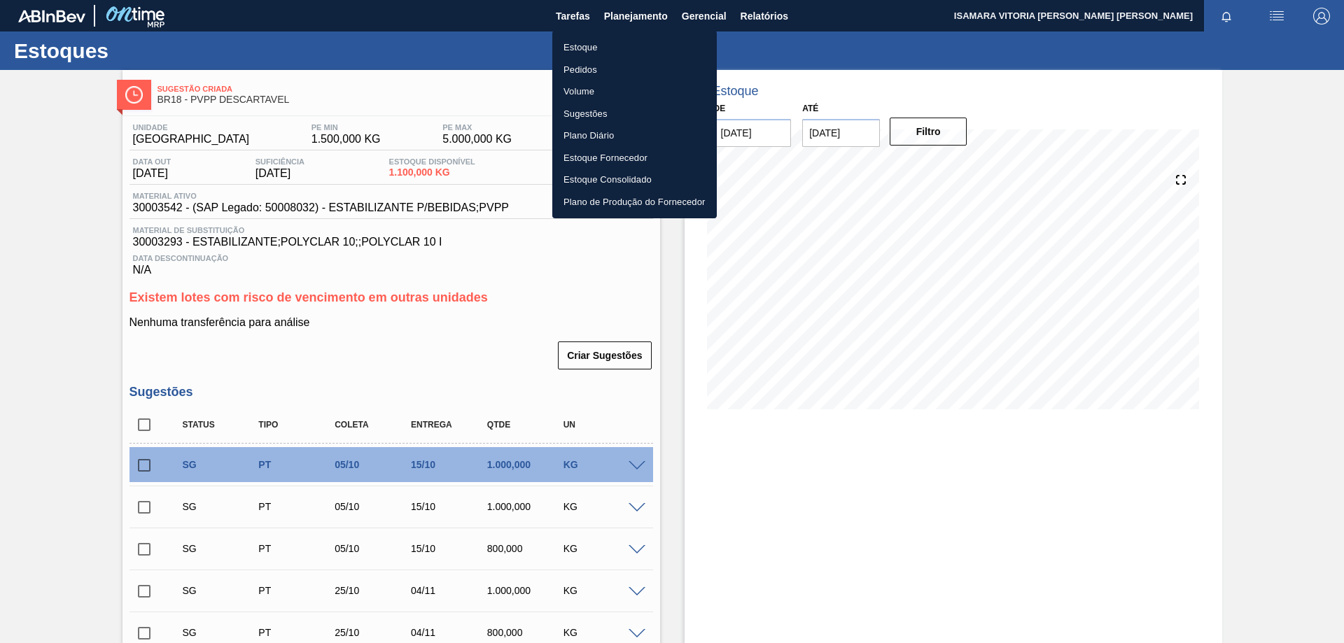
click at [601, 118] on li "Sugestões" at bounding box center [634, 114] width 165 height 22
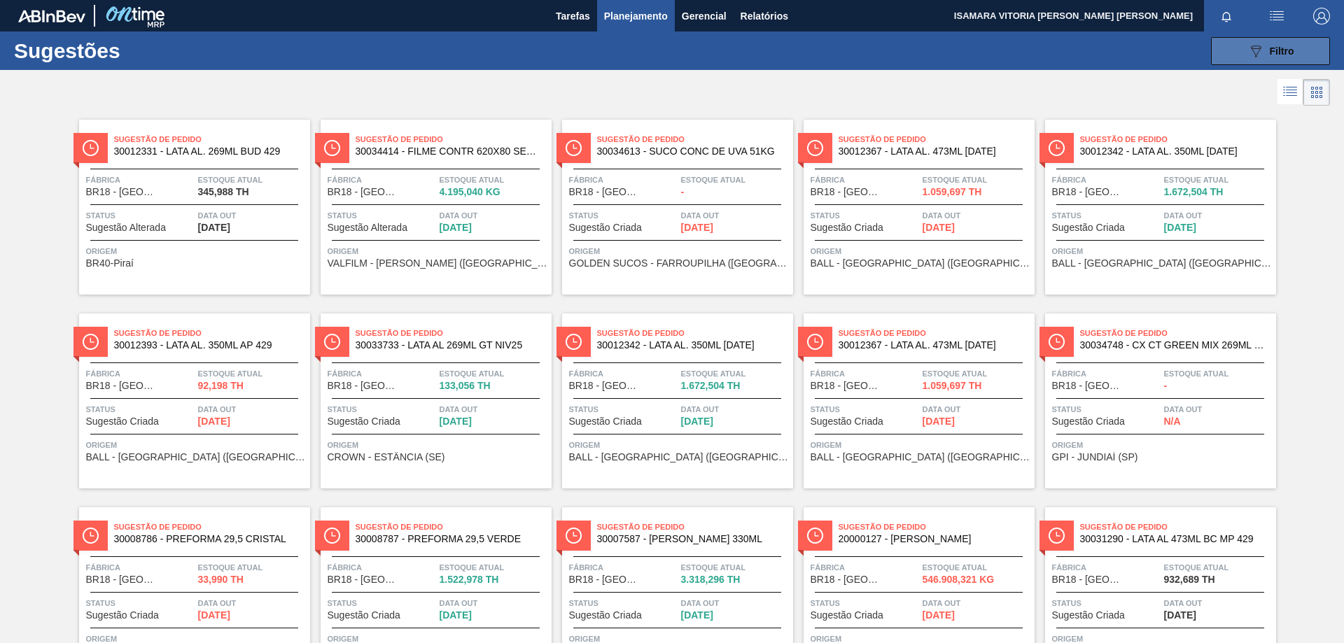
click at [1276, 47] on span "Filtro" at bounding box center [1282, 51] width 25 height 11
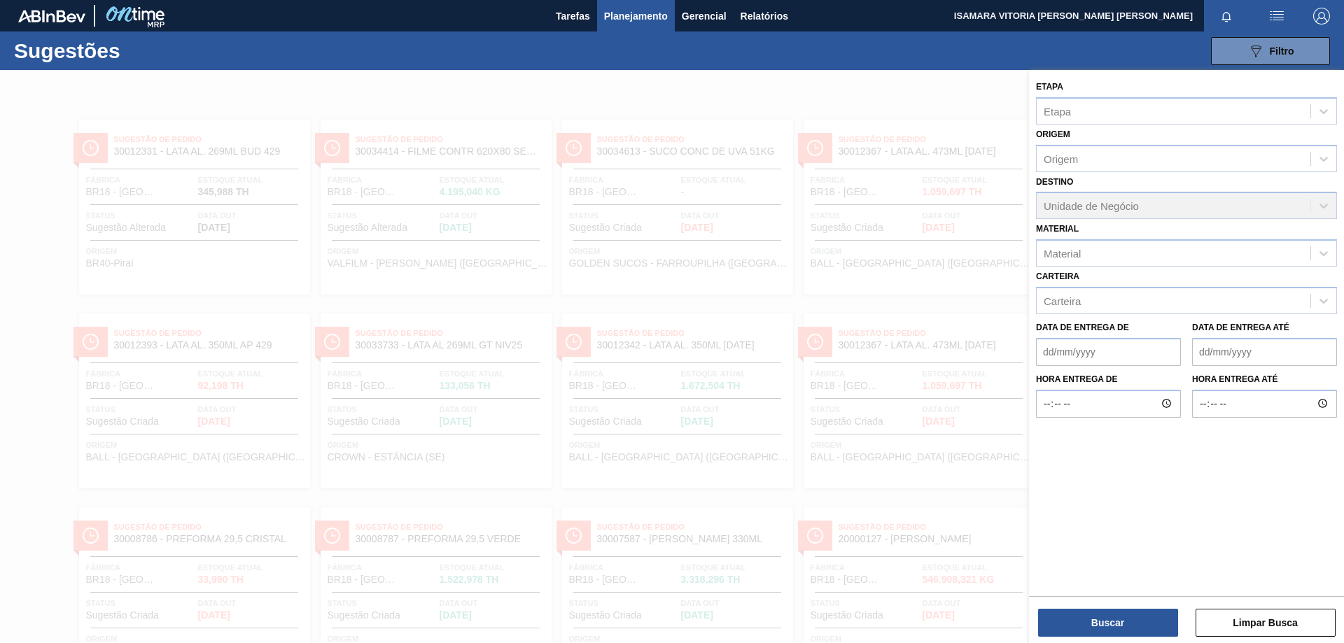
drag, startPoint x: 938, startPoint y: 68, endPoint x: 856, endPoint y: 73, distance: 82.1
click at [928, 70] on div "Sugestões 089F7B8B-B2A5-4AFE-B5C0-19BA573D28AC Filtro Etapa Etapa Origem Origem…" at bounding box center [672, 51] width 1344 height 39
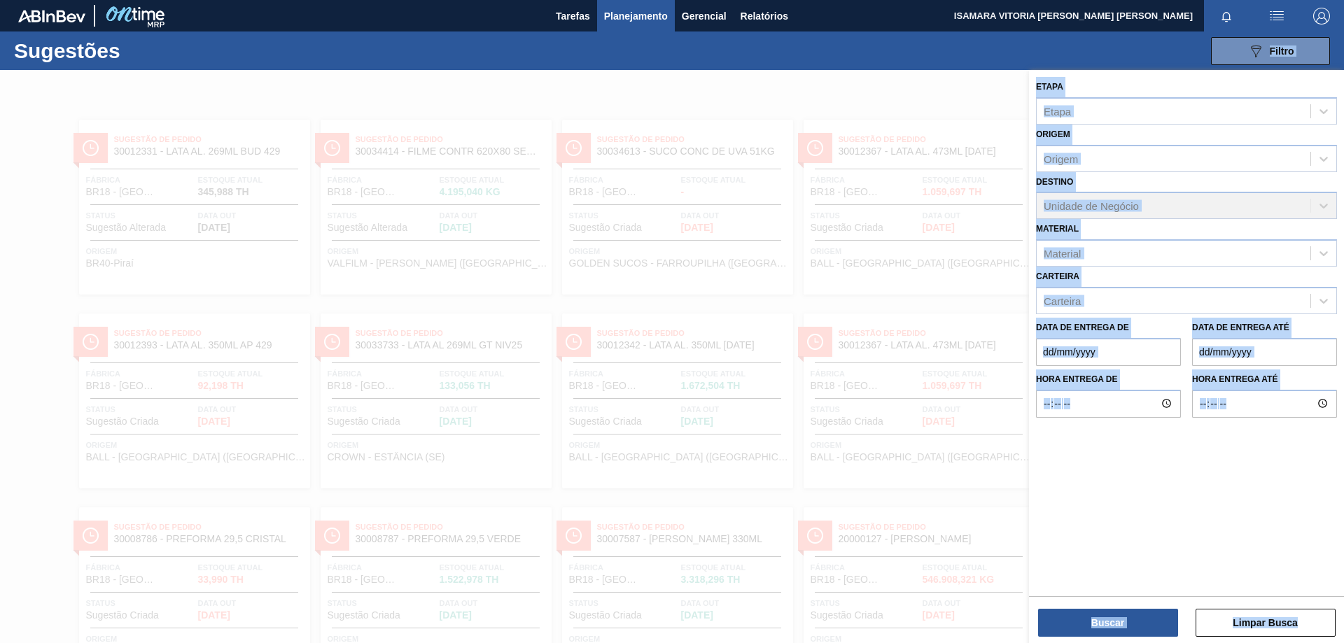
click at [613, 24] on button "Planejamento" at bounding box center [636, 16] width 78 height 32
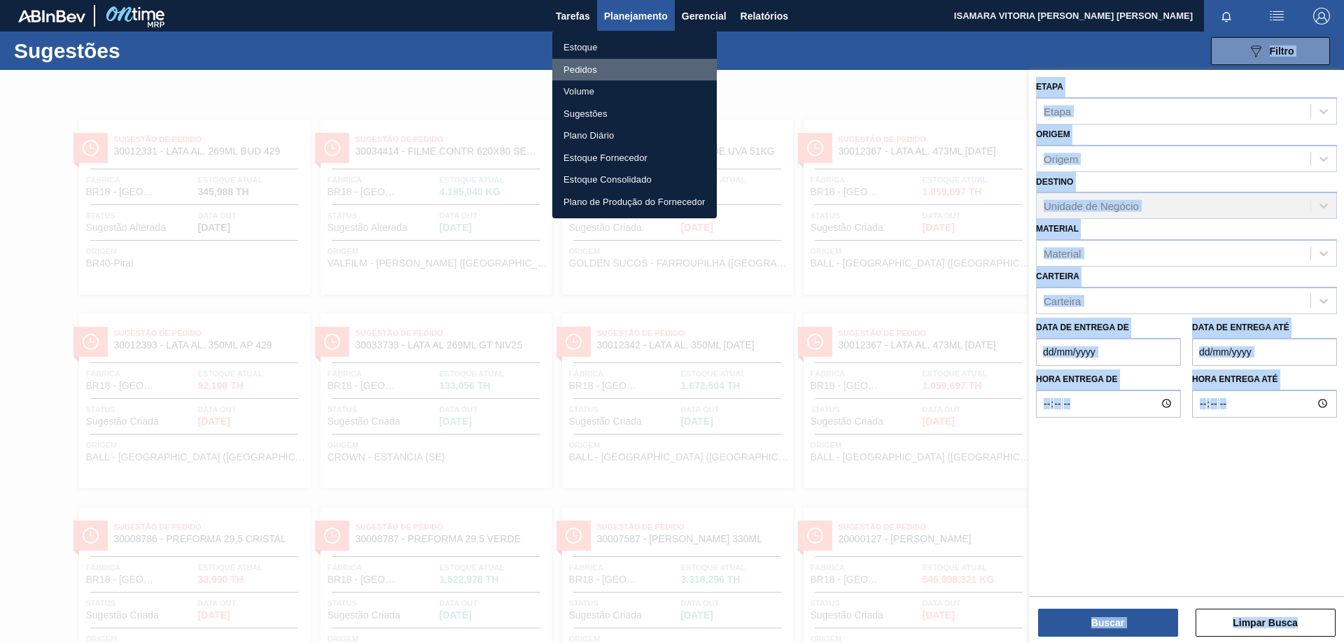
click at [589, 64] on li "Pedidos" at bounding box center [634, 70] width 165 height 22
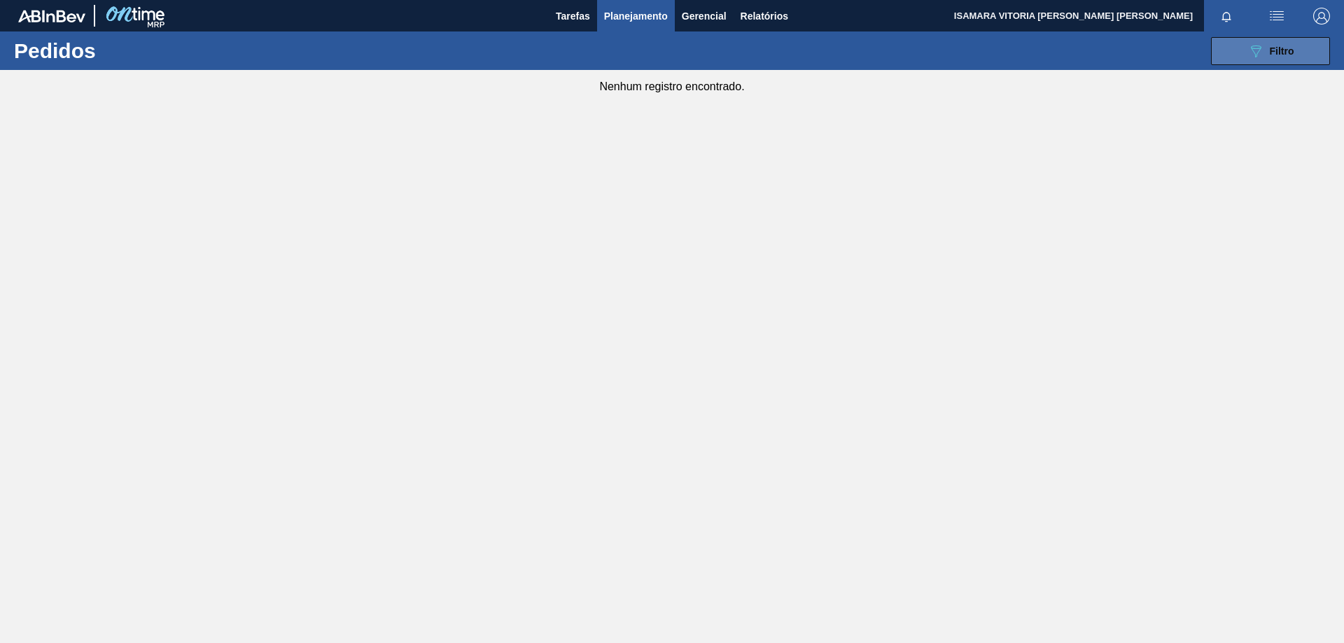
click at [1232, 57] on button "089F7B8B-B2A5-4AFE-B5C0-19BA573D28AC Filtro" at bounding box center [1270, 51] width 119 height 28
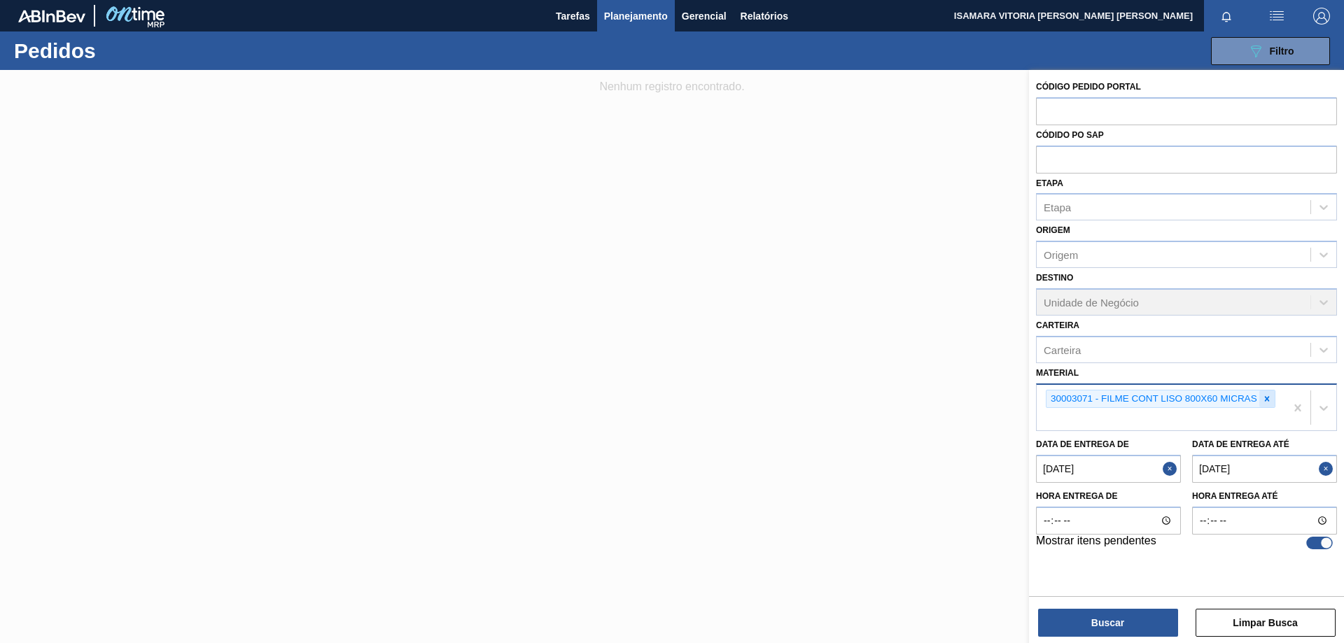
click at [1267, 402] on icon at bounding box center [1267, 399] width 10 height 10
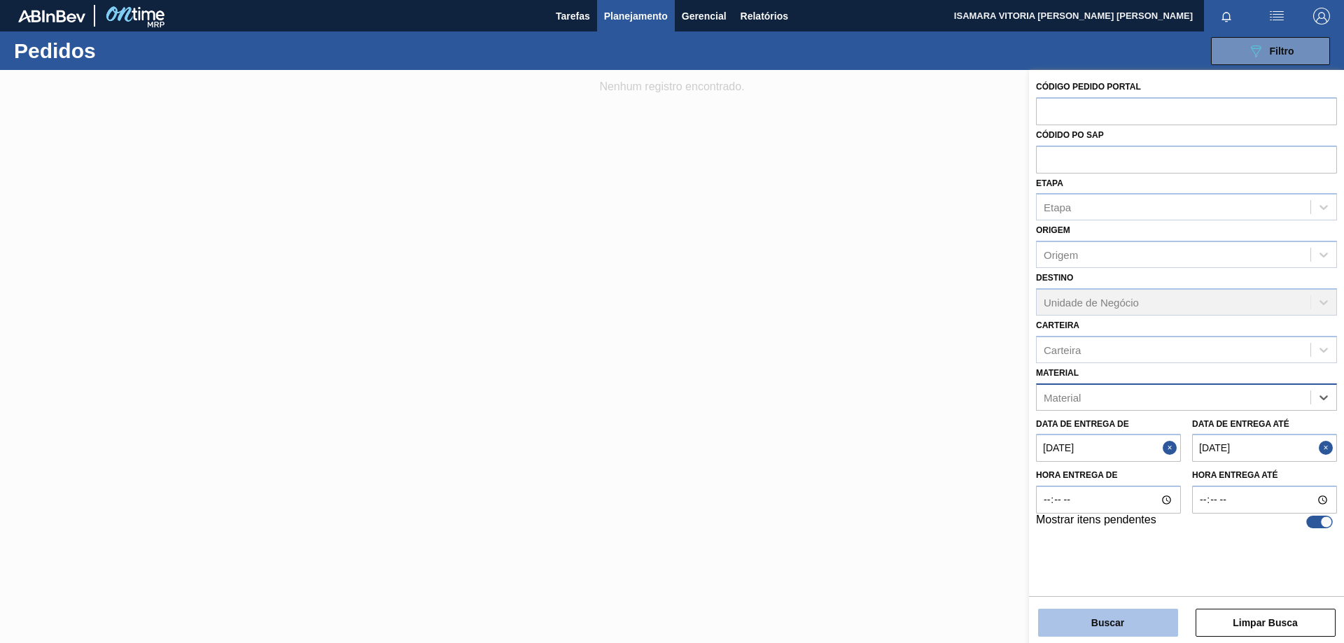
click at [1156, 618] on button "Buscar" at bounding box center [1108, 623] width 140 height 28
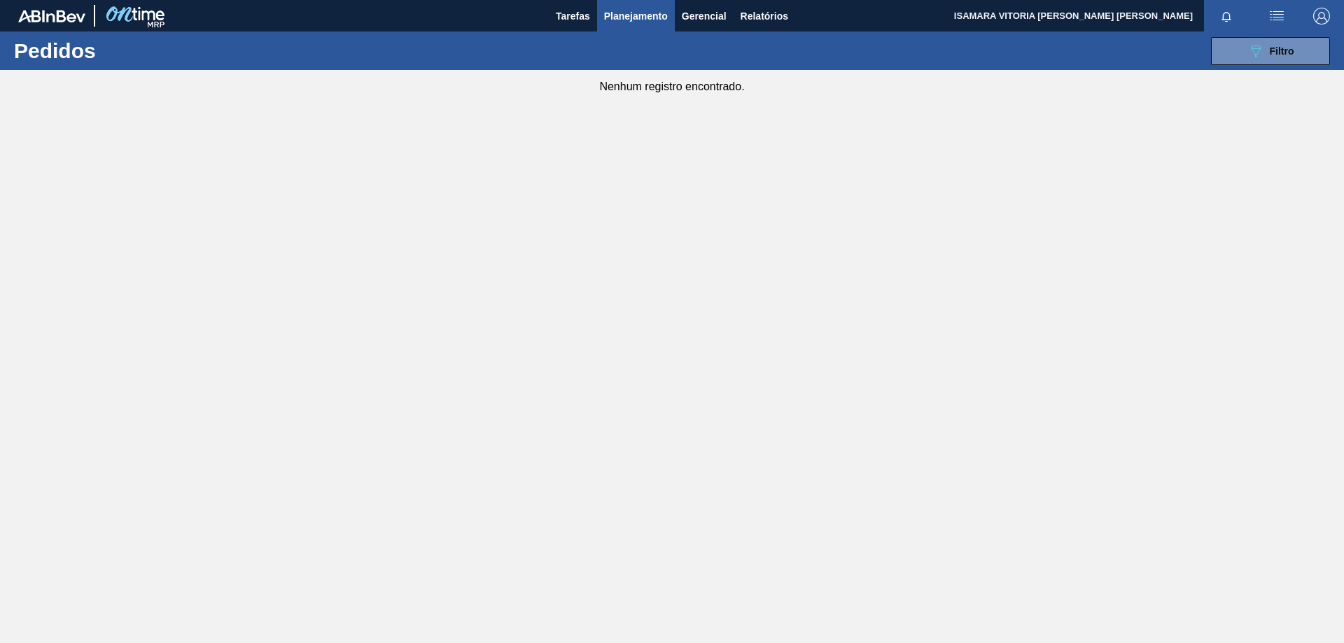
click at [1271, 25] on button "button" at bounding box center [1277, 16] width 45 height 32
click at [1206, 165] on div at bounding box center [672, 321] width 1344 height 643
click at [1253, 52] on icon "089F7B8B-B2A5-4AFE-B5C0-19BA573D28AC" at bounding box center [1256, 51] width 17 height 17
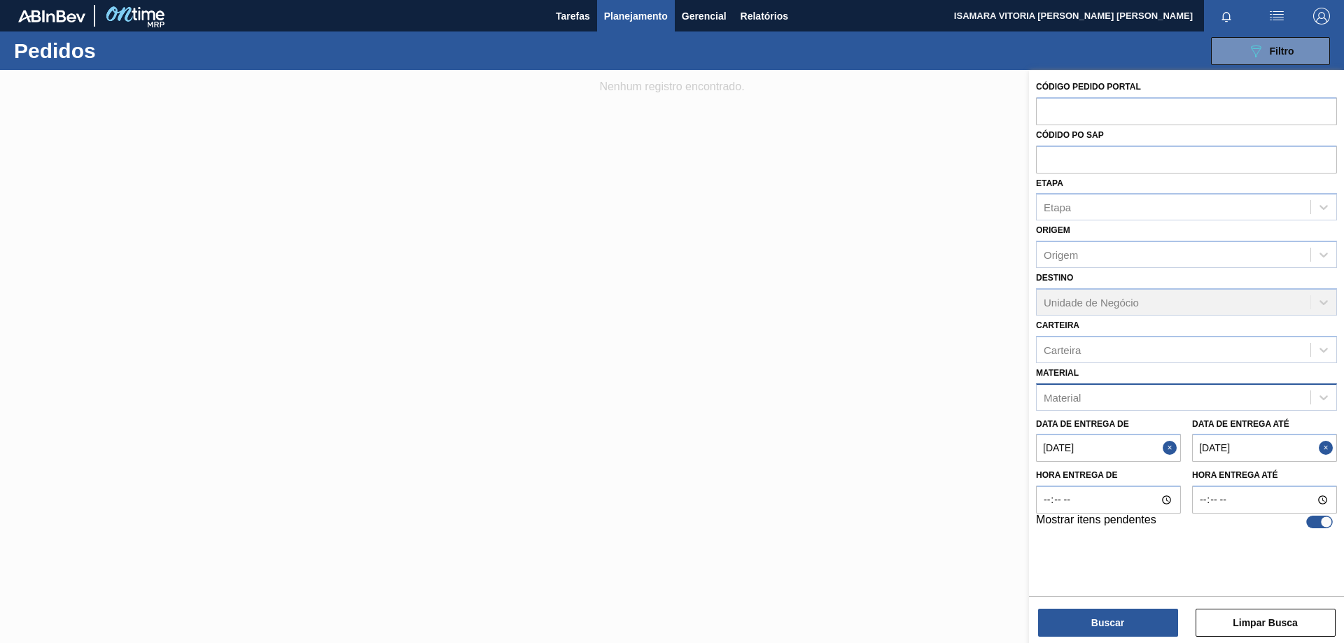
click at [1176, 443] on button "Close" at bounding box center [1172, 448] width 18 height 28
click at [1333, 452] on button "Close" at bounding box center [1328, 448] width 18 height 28
click at [1139, 629] on button "Buscar" at bounding box center [1108, 623] width 140 height 28
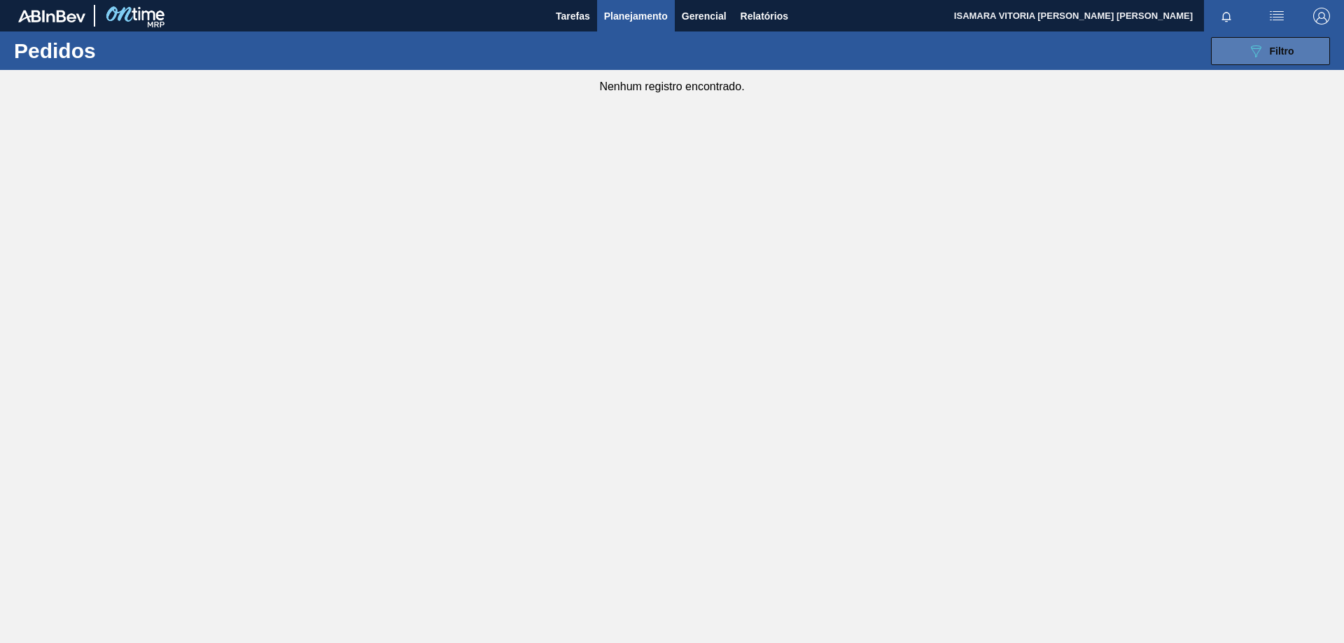
click at [1241, 55] on button "089F7B8B-B2A5-4AFE-B5C0-19BA573D28AC Filtro" at bounding box center [1270, 51] width 119 height 28
